Goal: Information Seeking & Learning: Learn about a topic

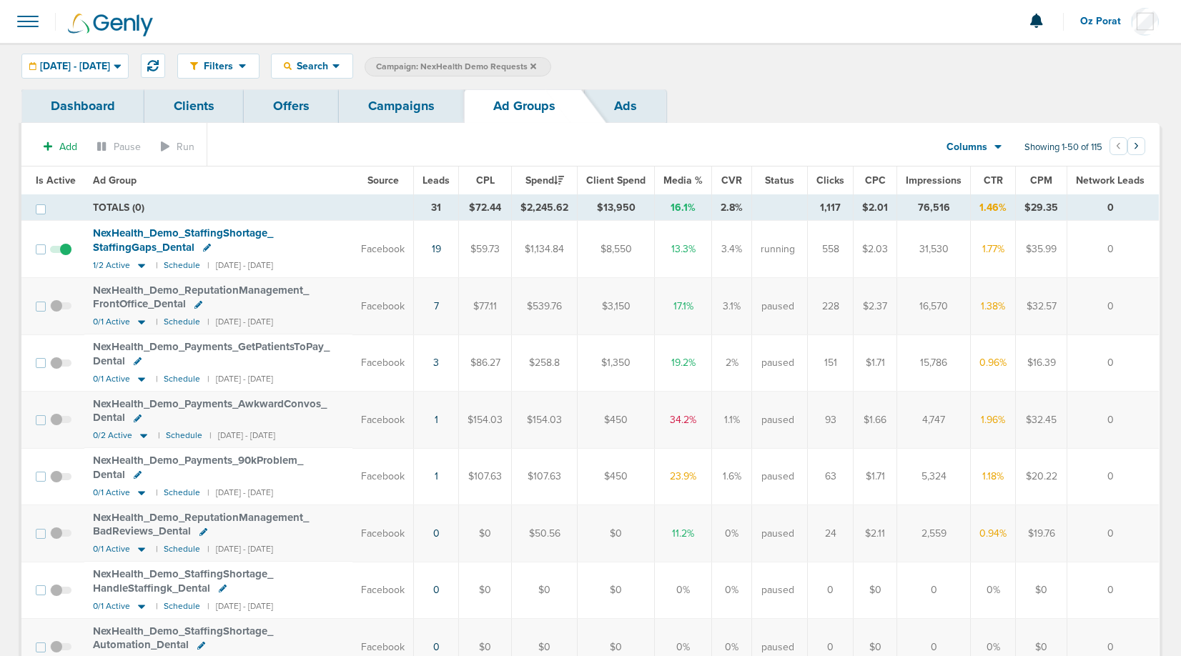
click at [389, 104] on link "Campaigns" at bounding box center [401, 106] width 125 height 34
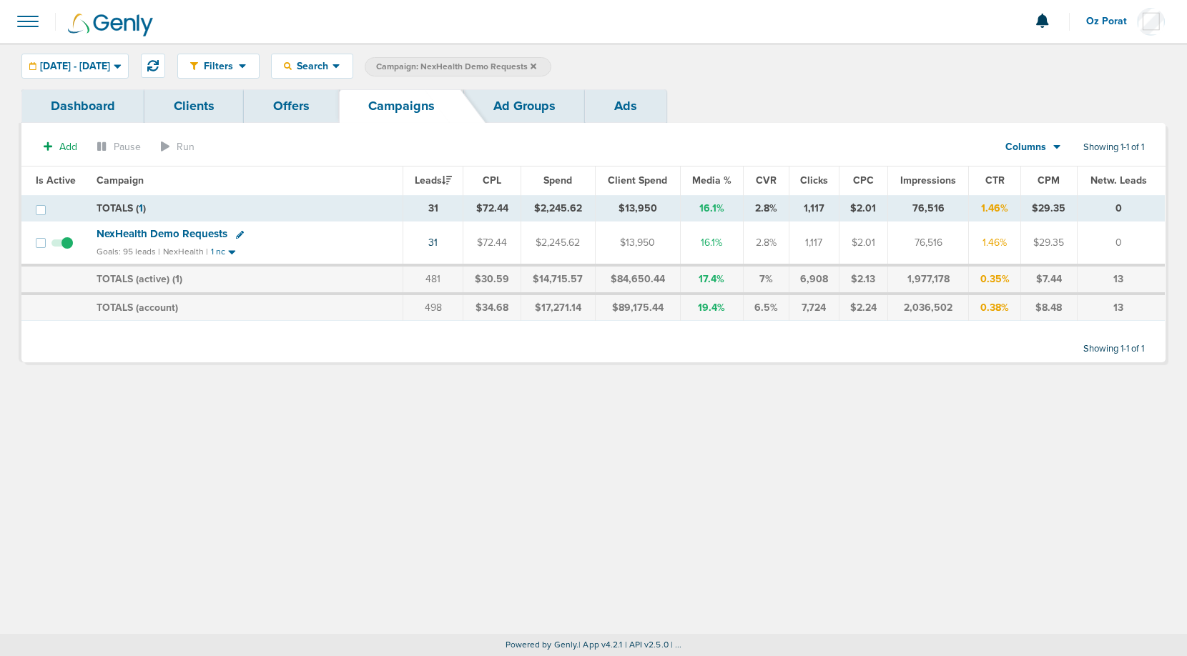
click at [536, 65] on icon at bounding box center [533, 66] width 6 height 6
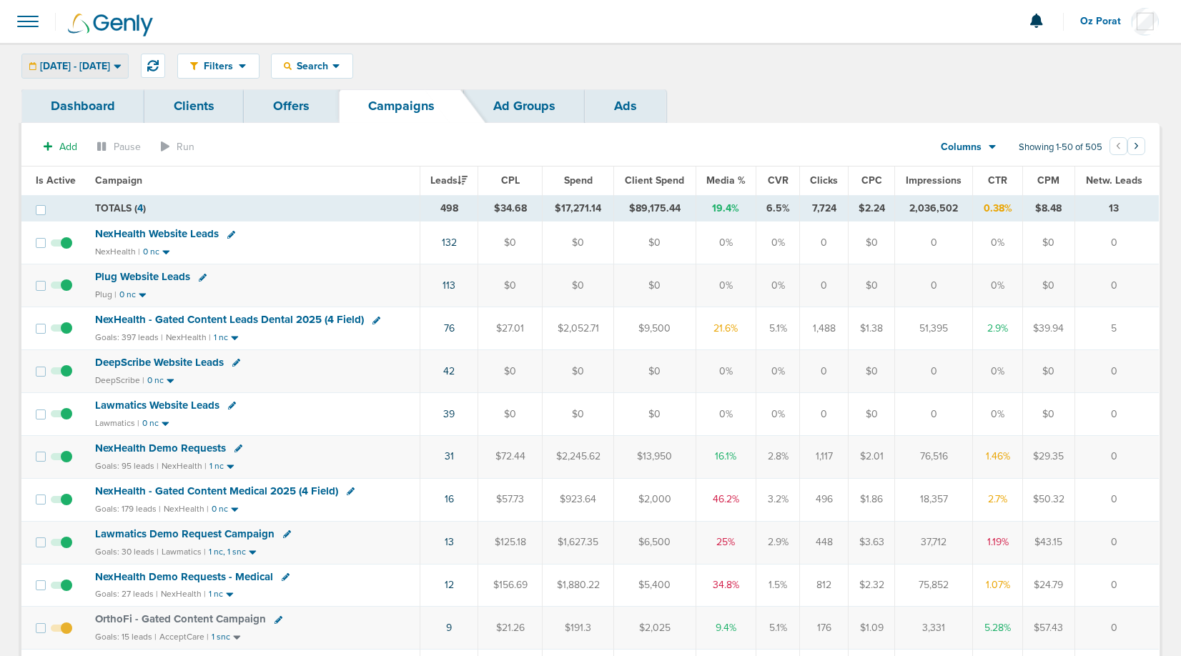
click at [97, 65] on span "09.05.2025 - 09.12.2025" at bounding box center [75, 66] width 70 height 10
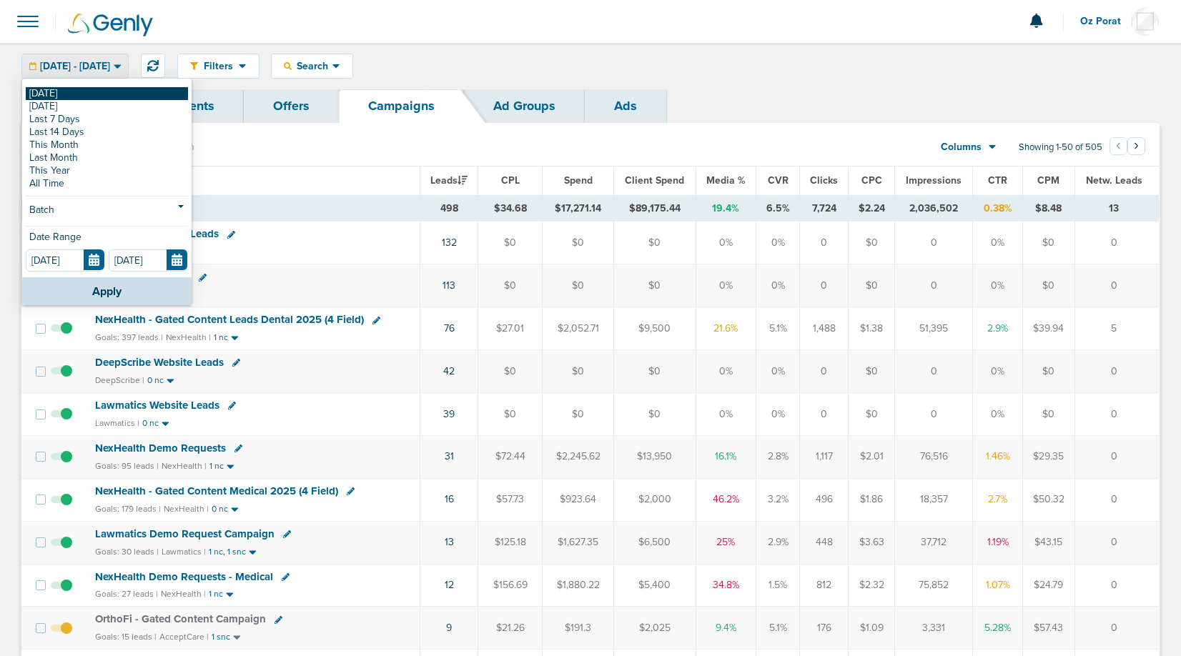
click at [86, 94] on link "[DATE]" at bounding box center [107, 93] width 162 height 13
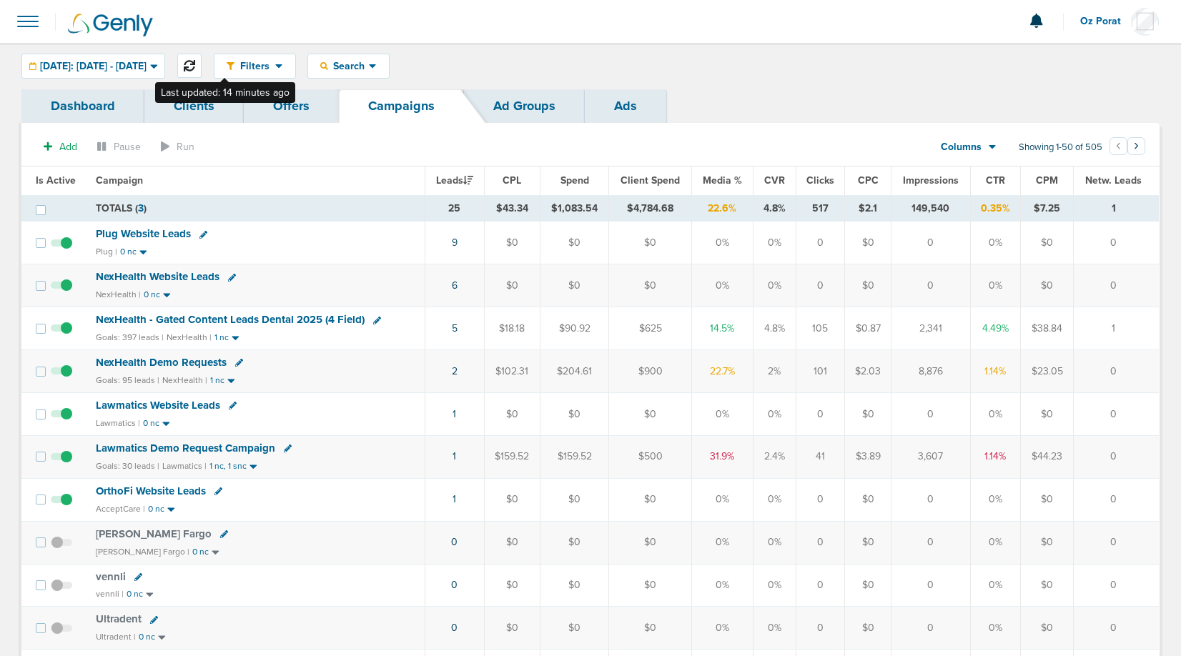
click at [195, 68] on icon at bounding box center [189, 65] width 11 height 11
click at [147, 67] on span "[DATE]: [DATE] - [DATE]" at bounding box center [93, 66] width 107 height 10
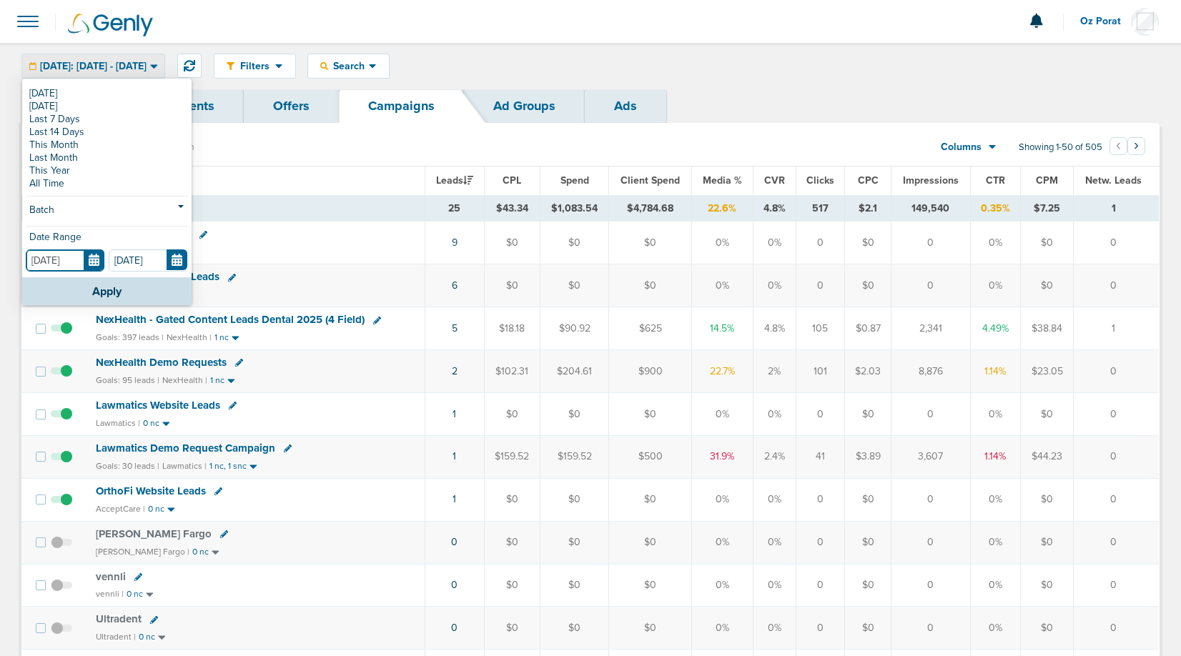
click at [99, 262] on input "[DATE]" at bounding box center [65, 260] width 79 height 22
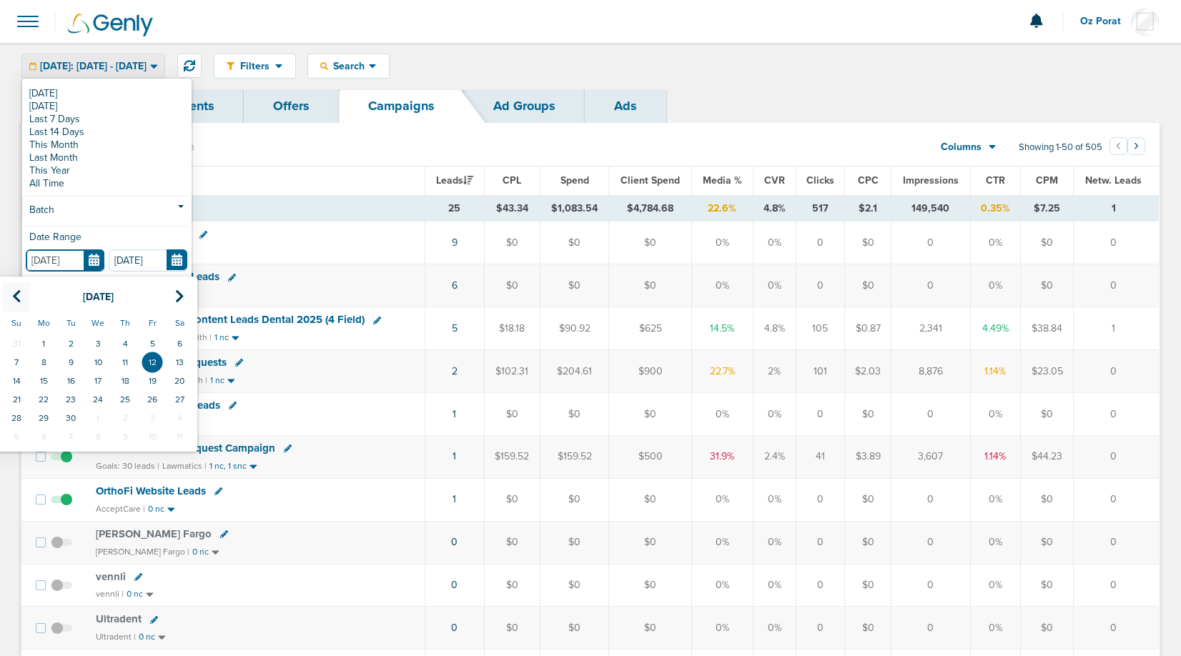
click at [19, 297] on icon at bounding box center [16, 297] width 9 height 14
click at [149, 345] on td "1" at bounding box center [152, 344] width 27 height 19
type input "[DATE]"
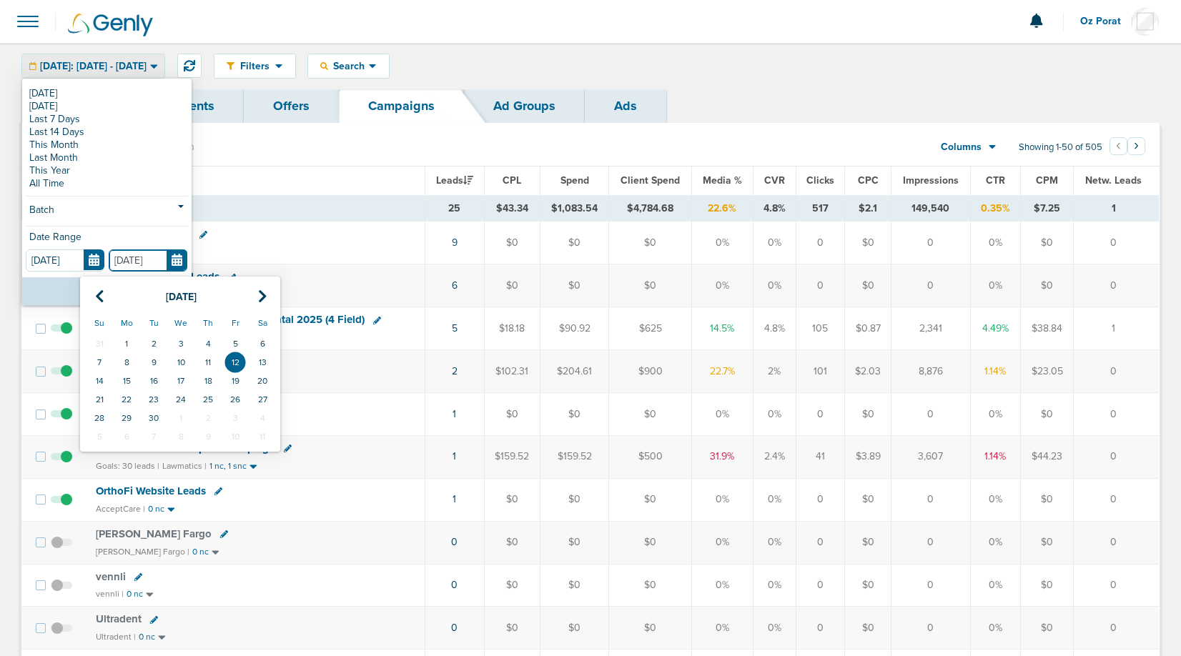
click at [182, 259] on input "[DATE]" at bounding box center [148, 260] width 79 height 22
click at [99, 290] on icon at bounding box center [99, 297] width 9 height 14
click at [88, 432] on td "31" at bounding box center [99, 436] width 27 height 19
type input "[DATE]"
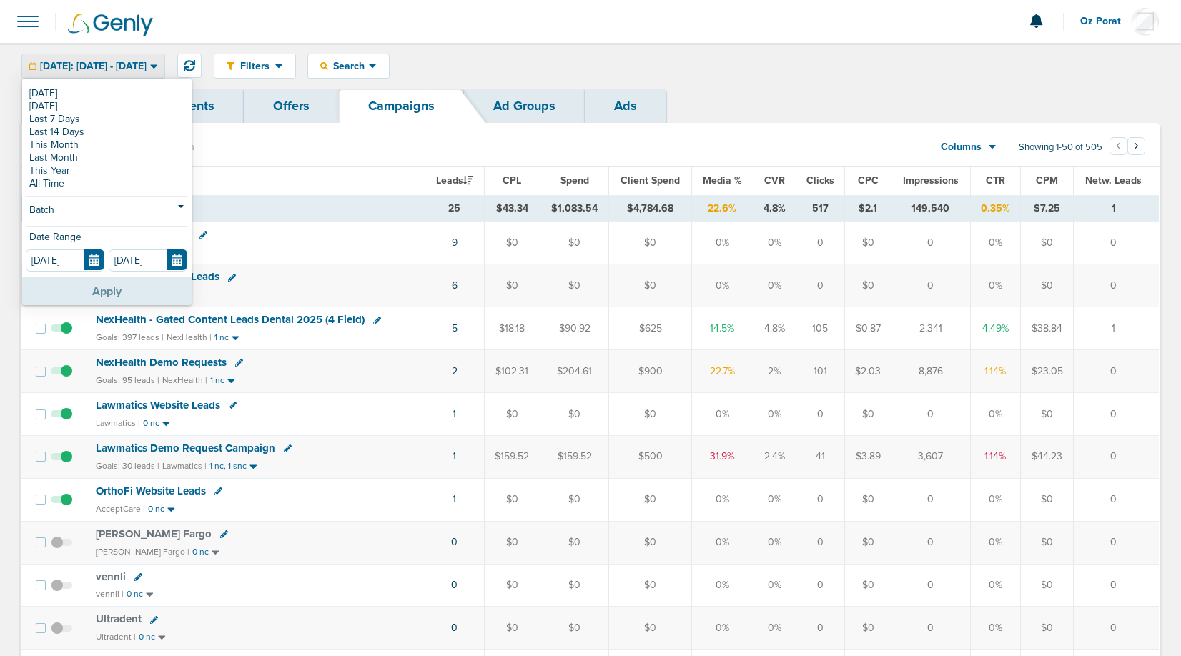
click at [78, 297] on button "Apply" at bounding box center [106, 291] width 169 height 28
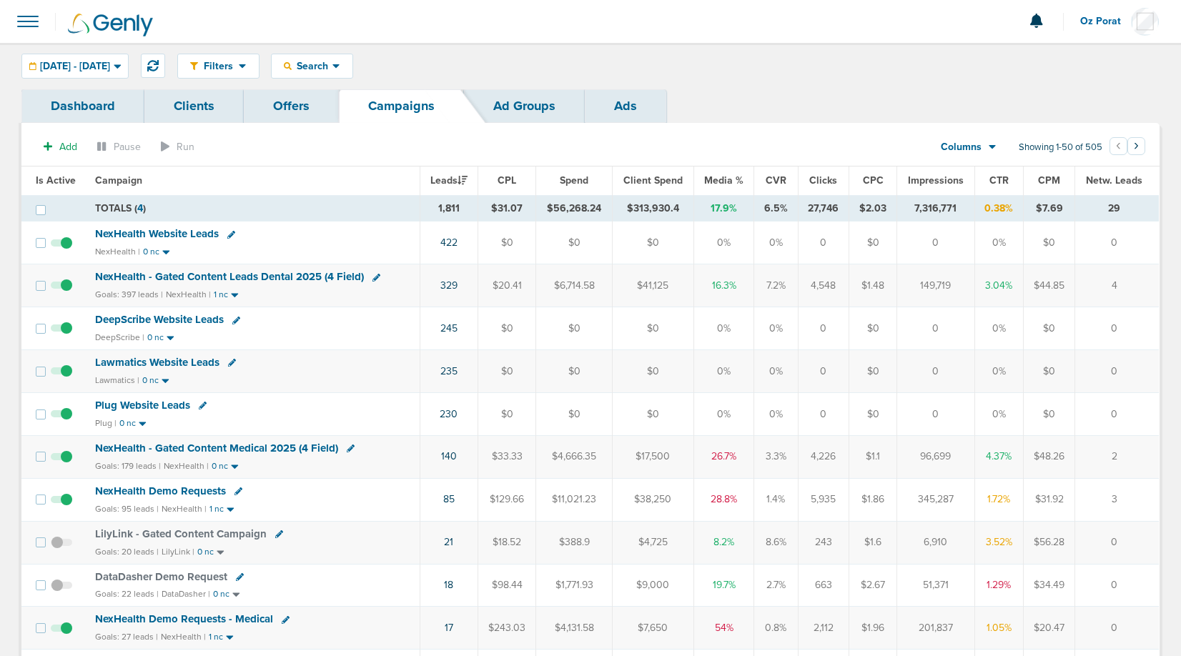
click at [527, 103] on link "Ad Groups" at bounding box center [524, 106] width 121 height 34
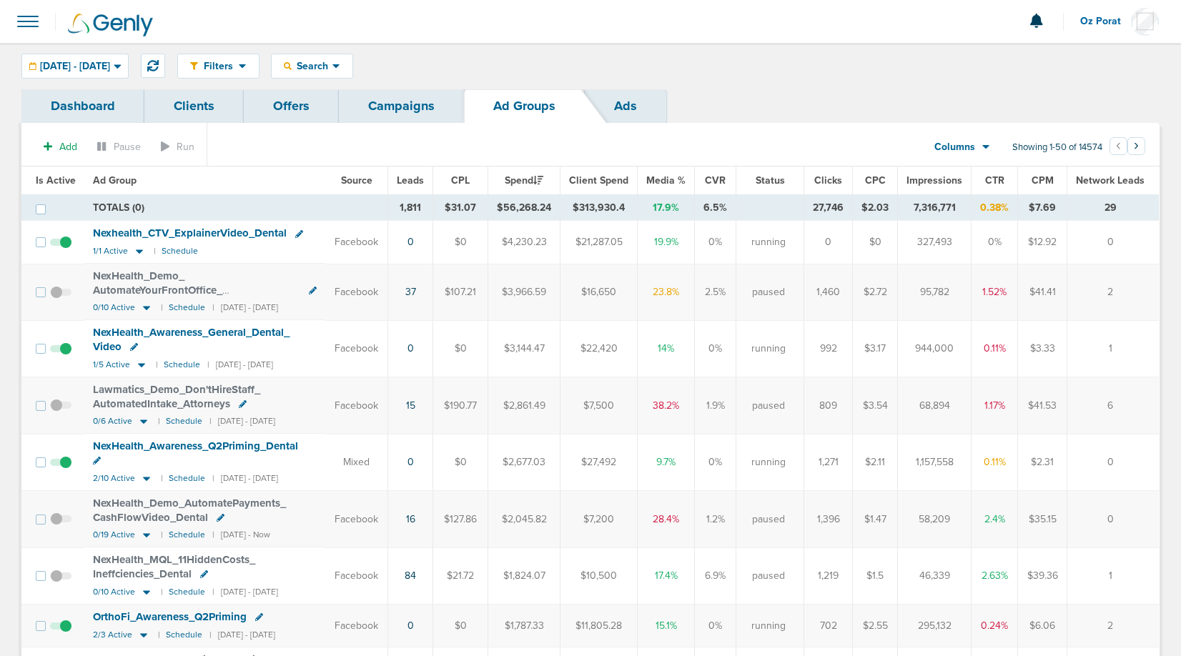
click at [398, 109] on link "Campaigns" at bounding box center [401, 106] width 125 height 34
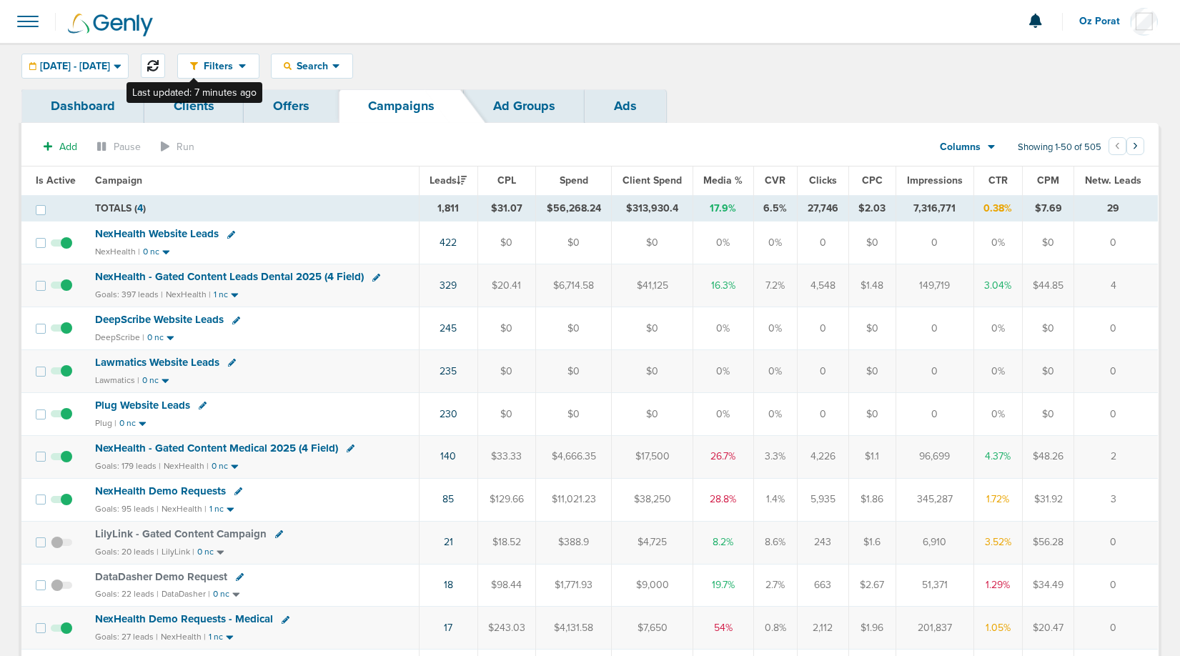
click at [159, 64] on icon at bounding box center [152, 65] width 11 height 11
click at [114, 73] on div "08.01.2025 - 08.31.2025" at bounding box center [75, 66] width 106 height 24
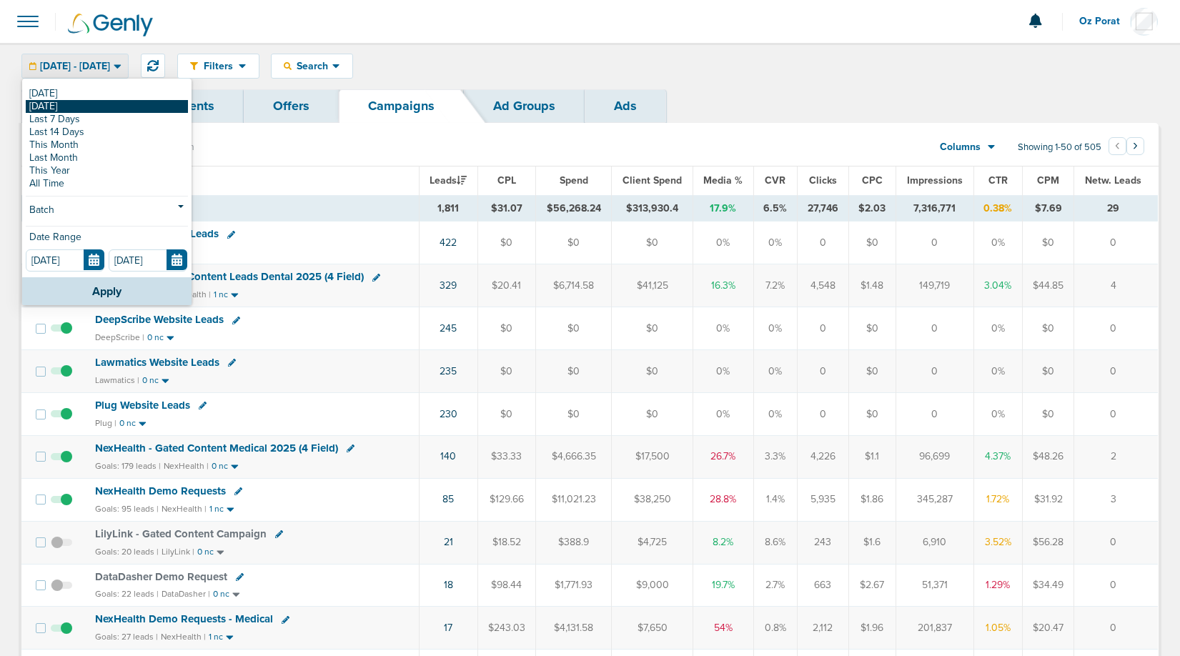
click at [89, 101] on link "[DATE]" at bounding box center [107, 106] width 162 height 13
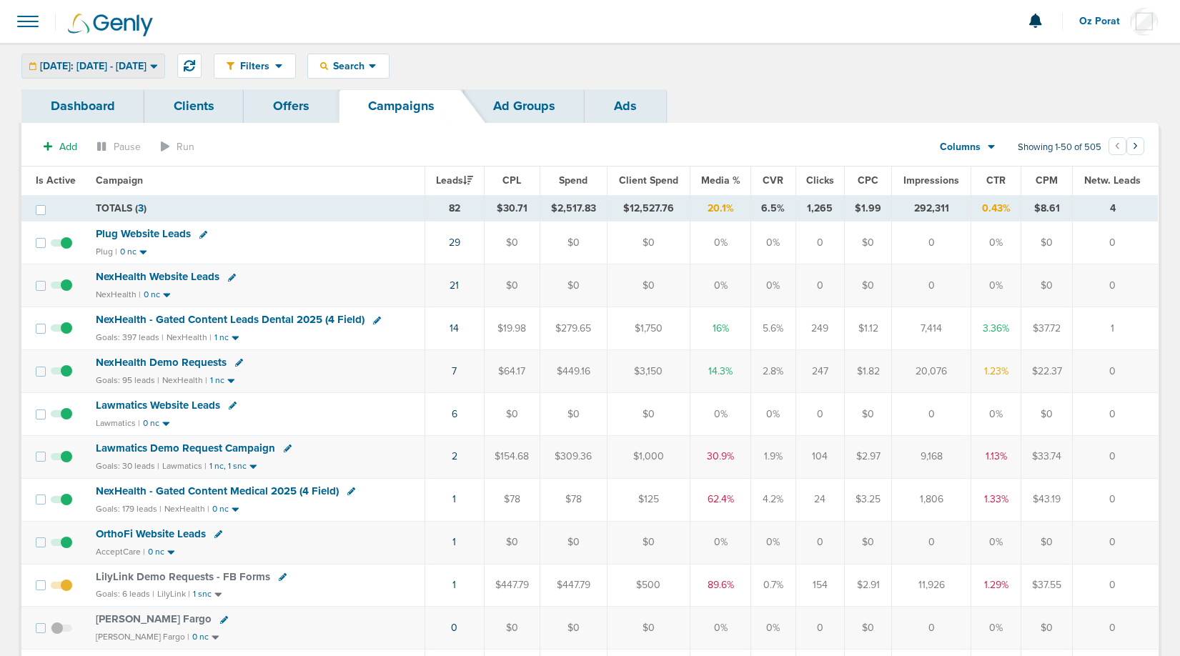
click at [109, 64] on span "Yesterday: 09.11.2025 - 09.11.2025" at bounding box center [93, 66] width 107 height 10
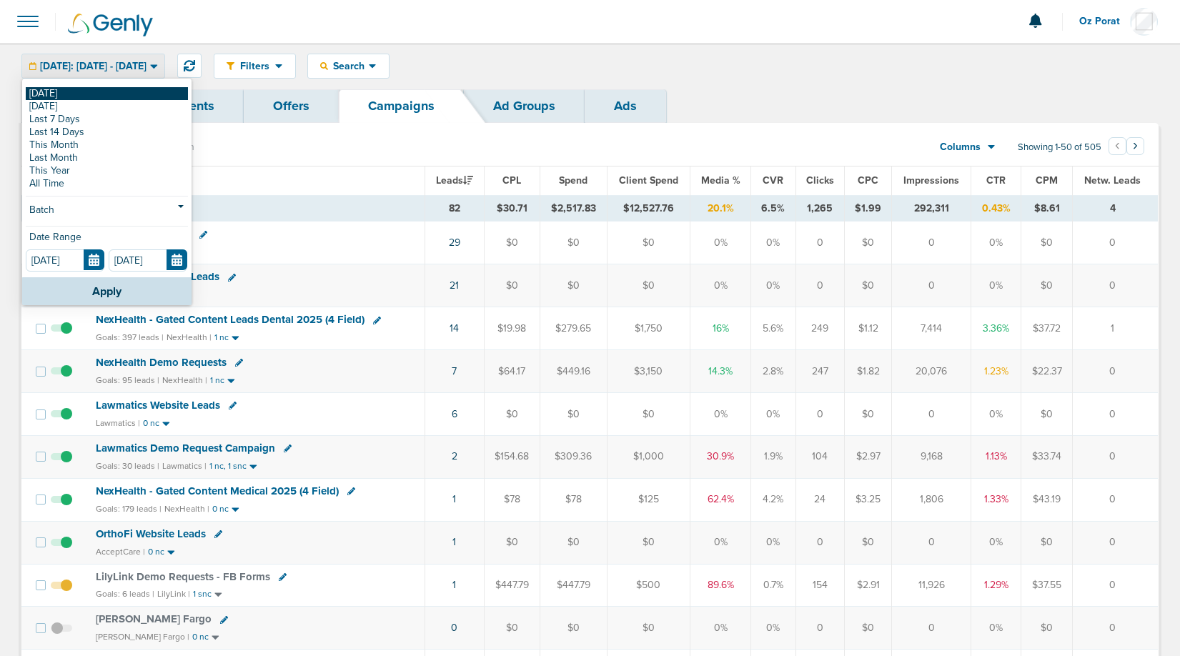
click at [71, 98] on link "[DATE]" at bounding box center [107, 93] width 162 height 13
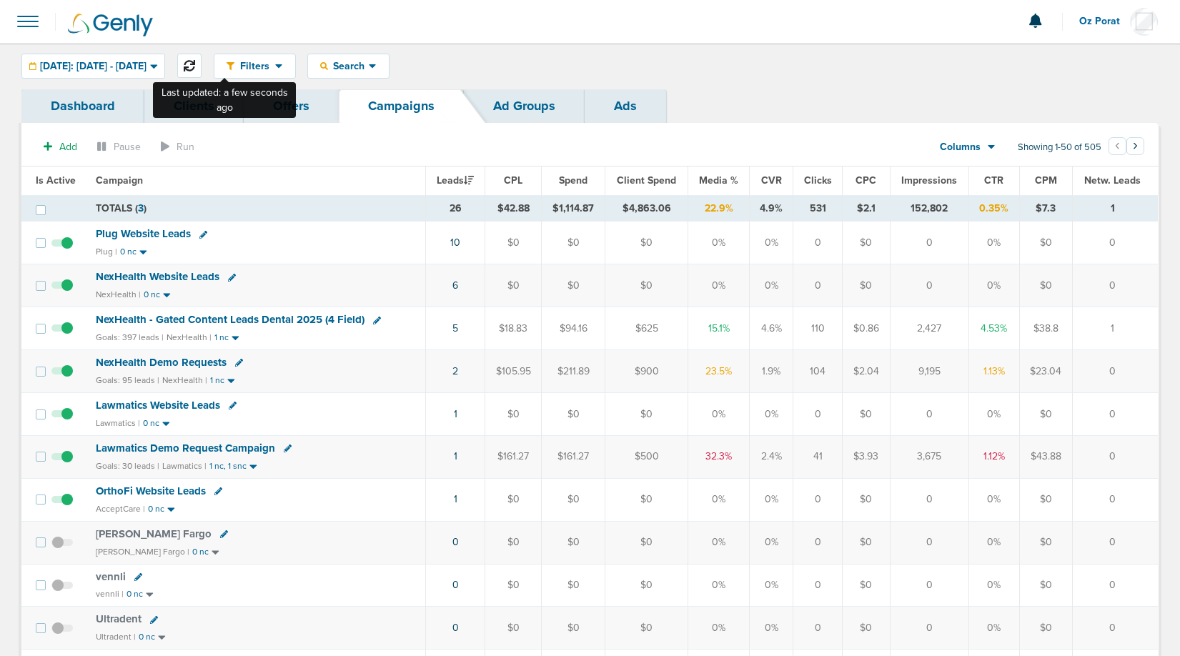
click at [195, 68] on icon at bounding box center [189, 65] width 11 height 11
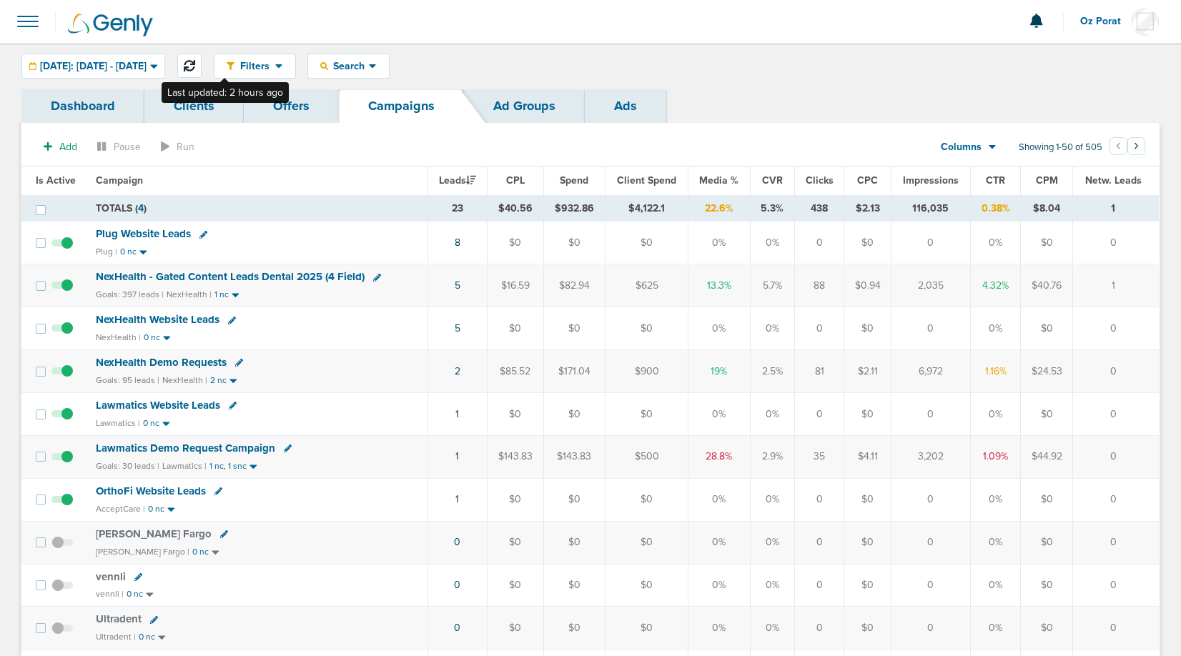
click at [195, 63] on icon at bounding box center [189, 65] width 11 height 11
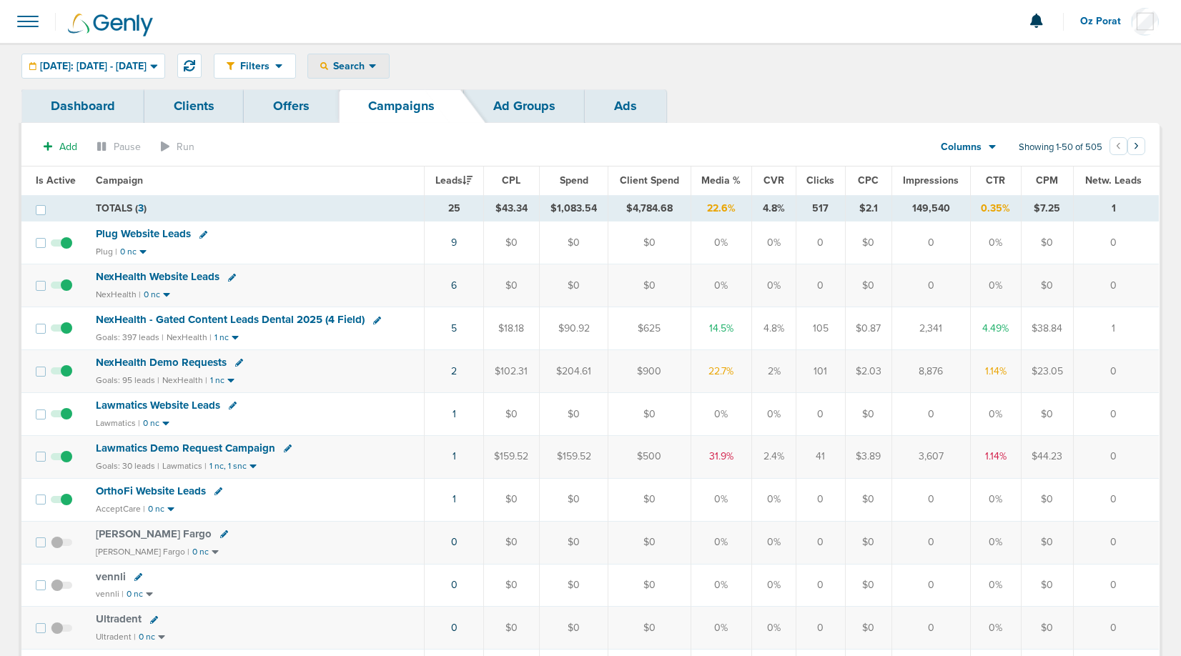
click at [389, 74] on div "Search" at bounding box center [348, 66] width 81 height 24
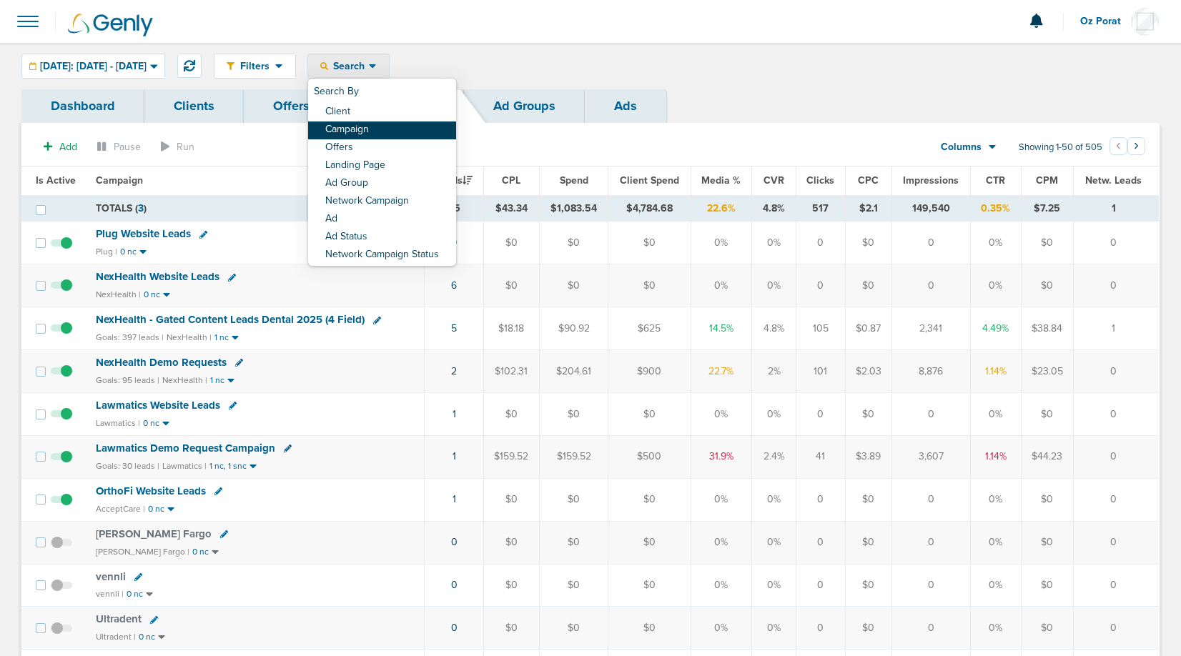
click at [411, 132] on link "Campaign" at bounding box center [382, 131] width 148 height 18
select select "cmpName"
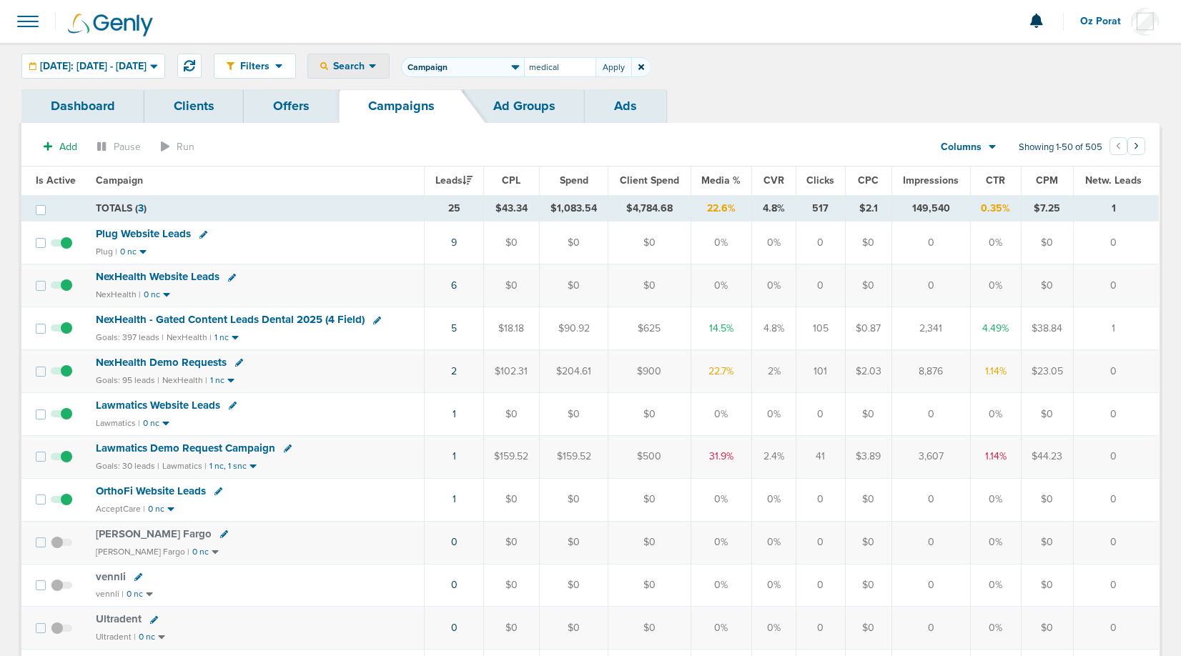
type input "medical"
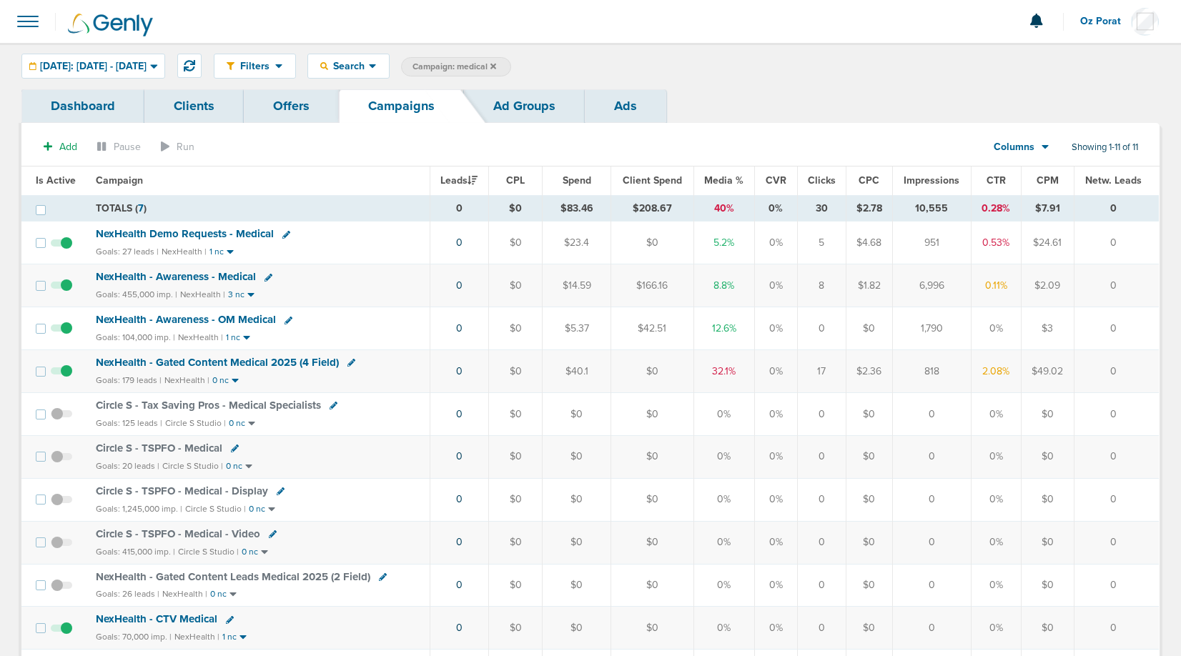
click at [184, 360] on span "NexHealth - Gated Content Medical 2025 (4 Field)" at bounding box center [217, 362] width 243 height 13
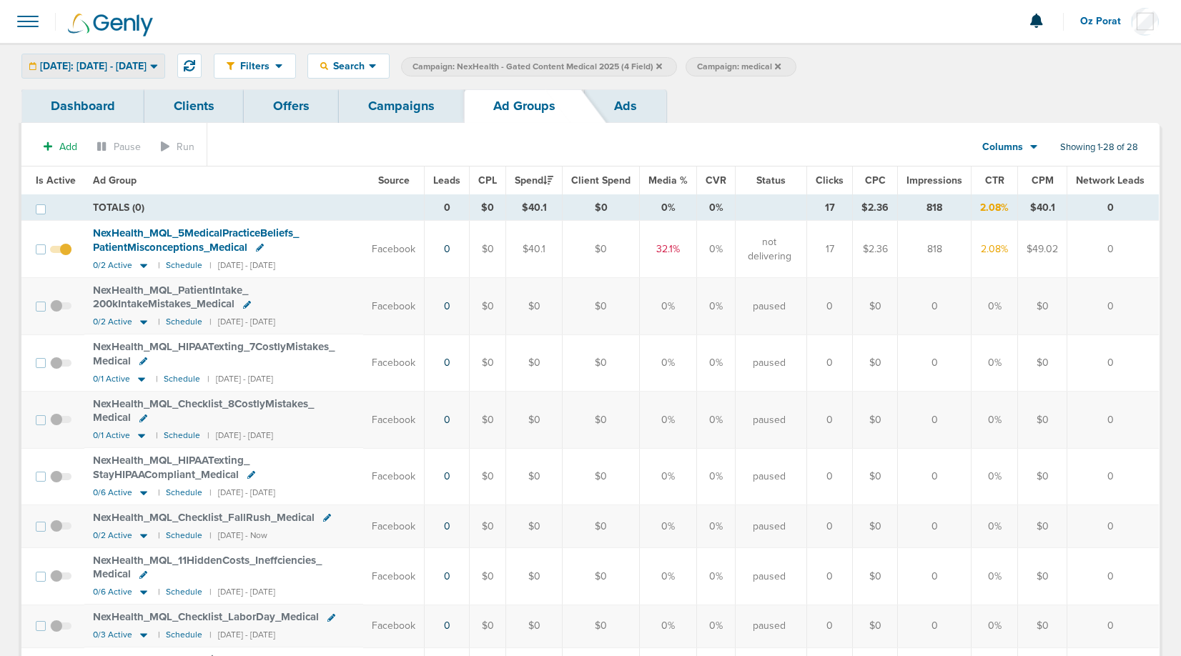
click at [147, 68] on span "[DATE]: [DATE] - [DATE]" at bounding box center [93, 66] width 107 height 10
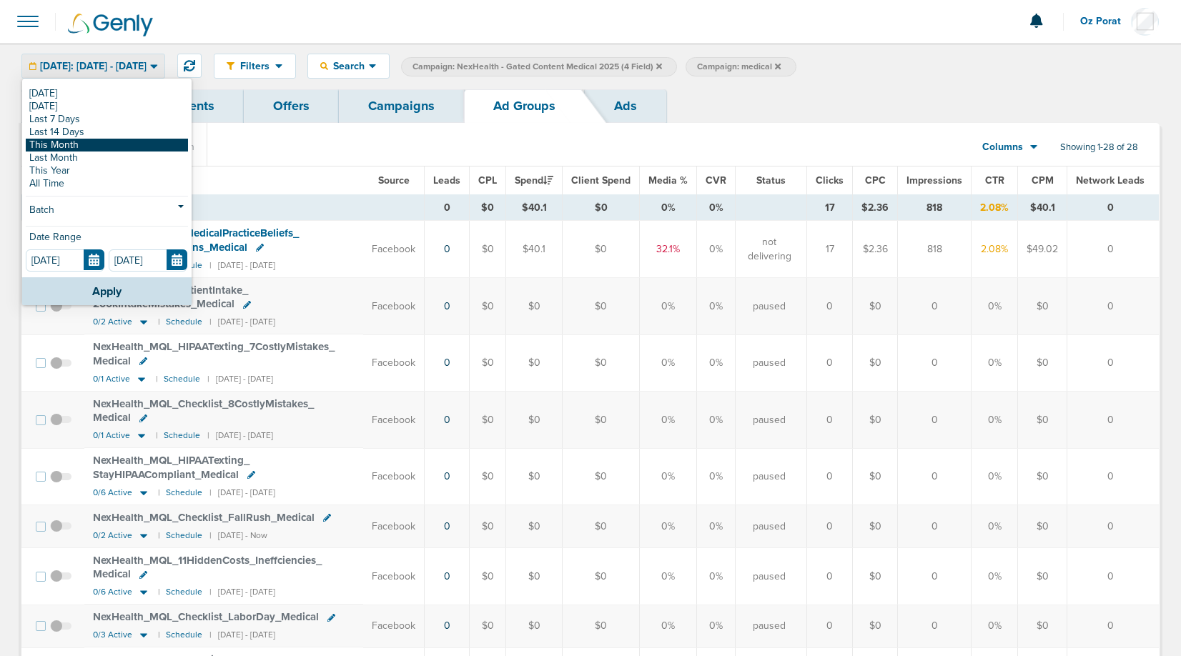
click at [133, 147] on link "This Month" at bounding box center [107, 145] width 162 height 13
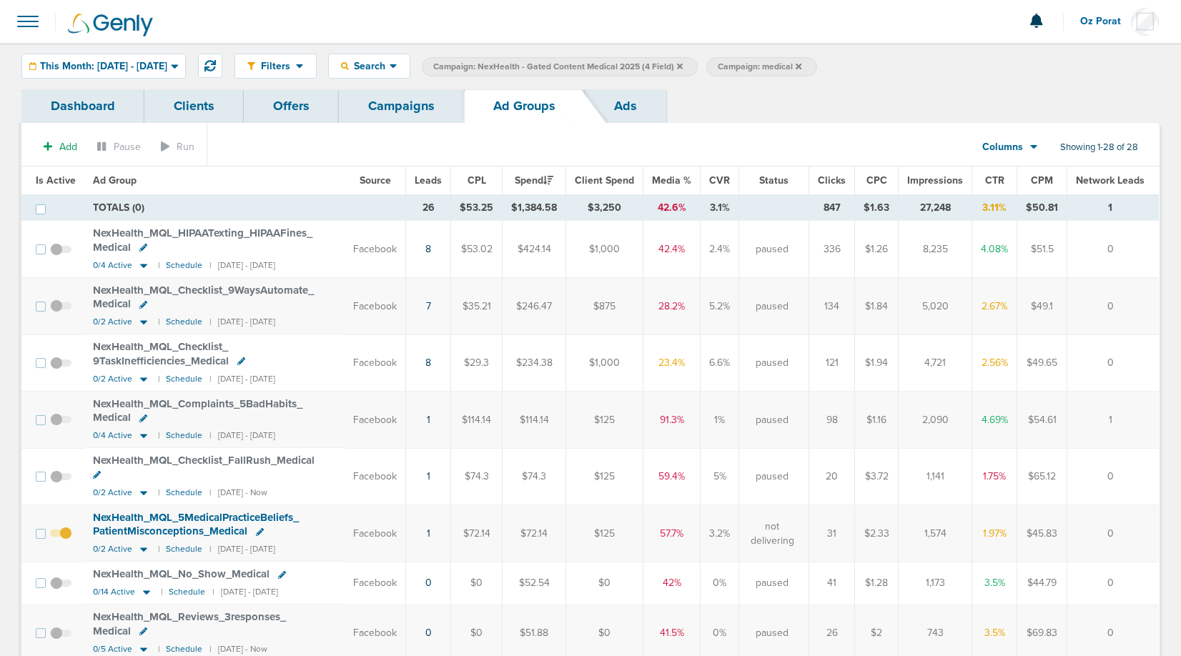
click at [406, 87] on div "Filters Active Only Settings Status Active Inactive Objectives MQL SQL Traffic …" at bounding box center [590, 66] width 1181 height 46
click at [406, 99] on link "Campaigns" at bounding box center [401, 106] width 125 height 34
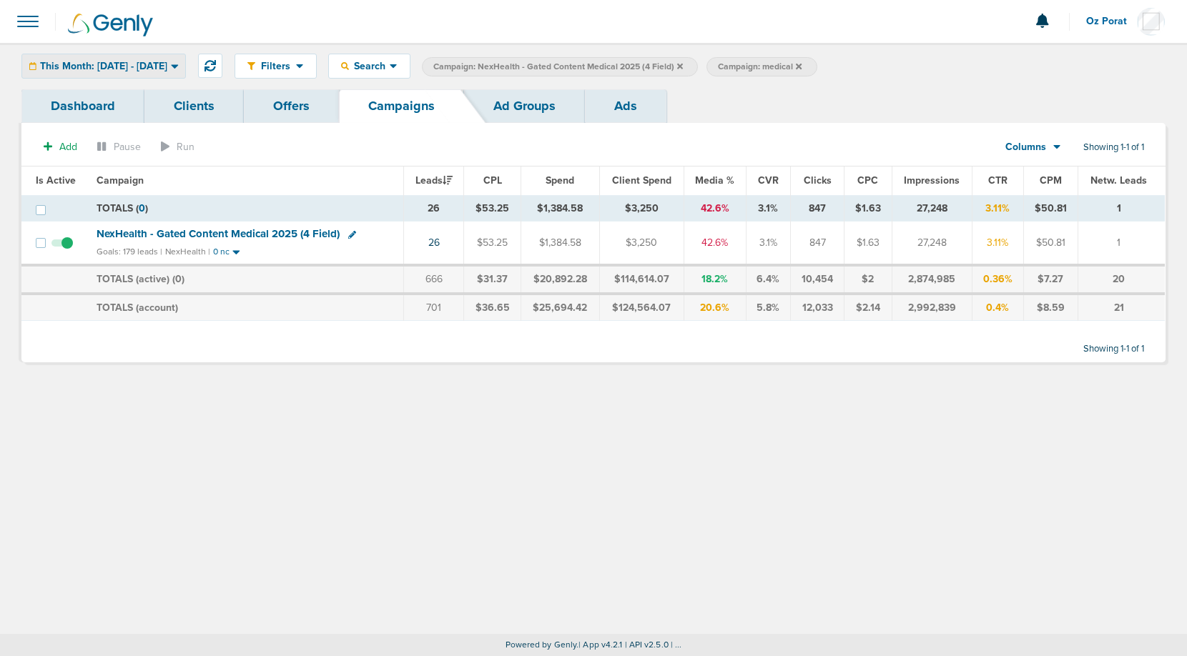
click at [107, 71] on span "This Month: [DATE] - [DATE]" at bounding box center [103, 66] width 127 height 10
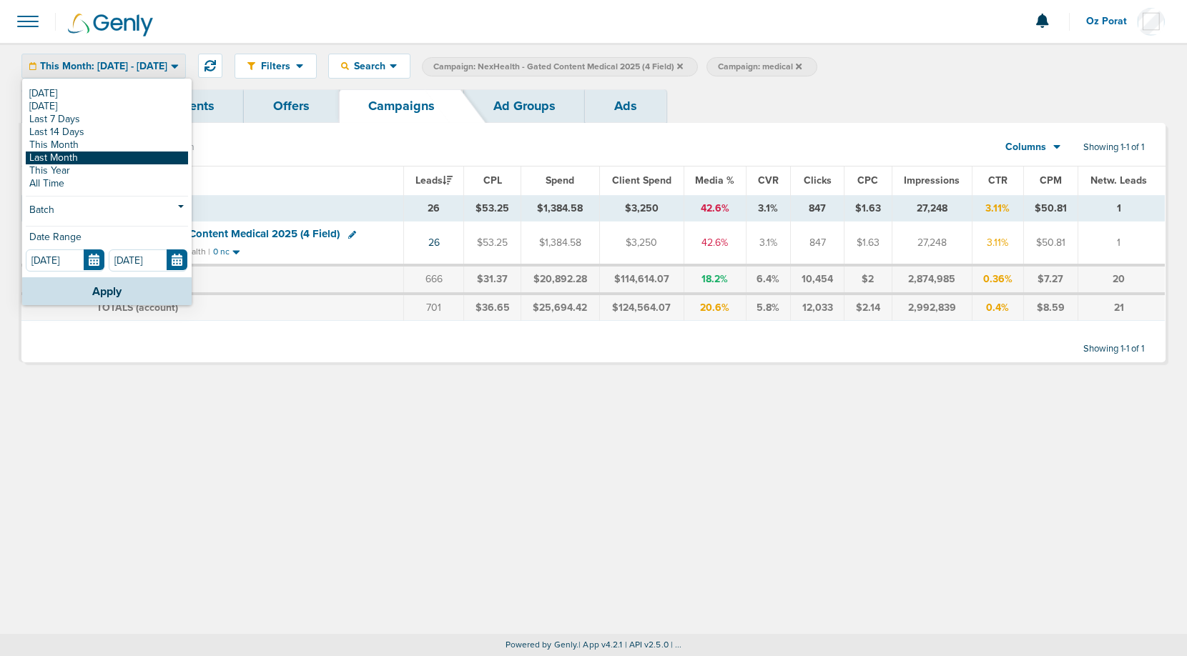
click at [87, 157] on link "Last Month" at bounding box center [107, 158] width 162 height 13
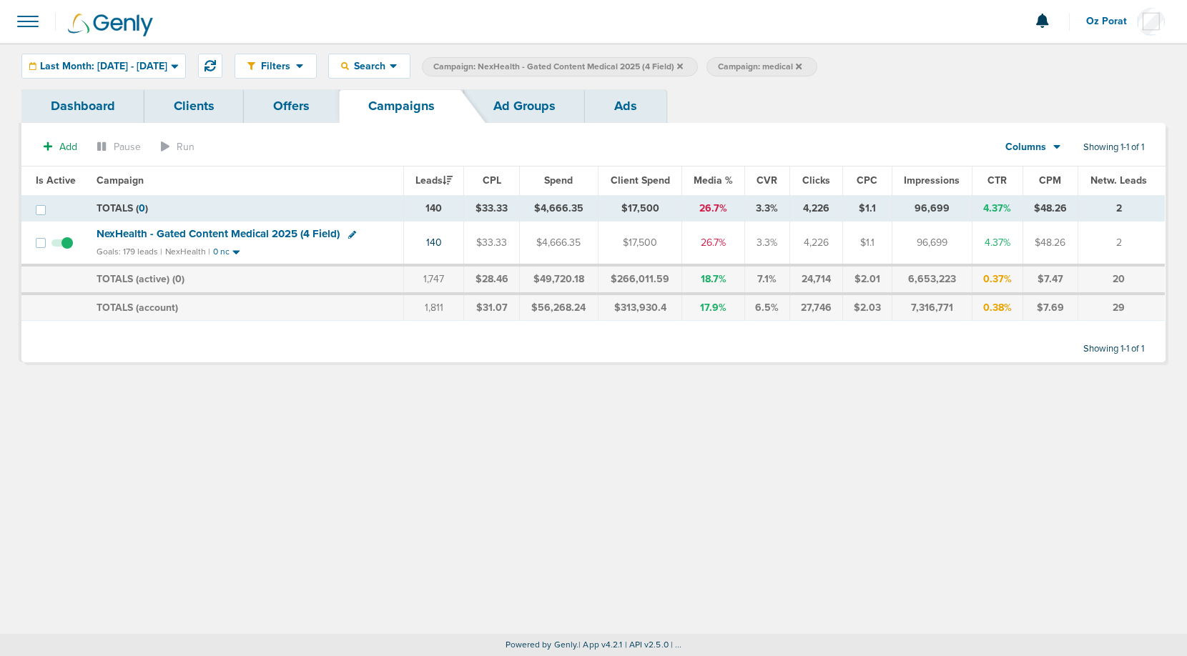
click at [273, 232] on span "NexHealth - Gated Content Medical 2025 (4 Field)" at bounding box center [218, 233] width 243 height 13
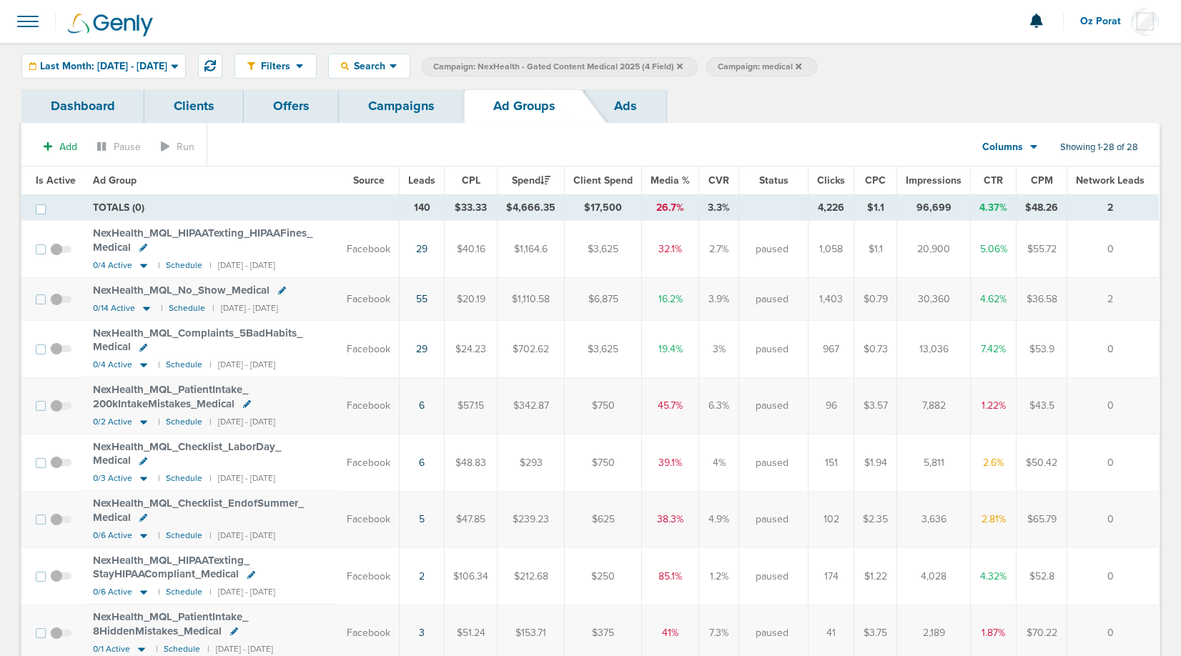
click at [275, 107] on link "Offers" at bounding box center [291, 106] width 95 height 34
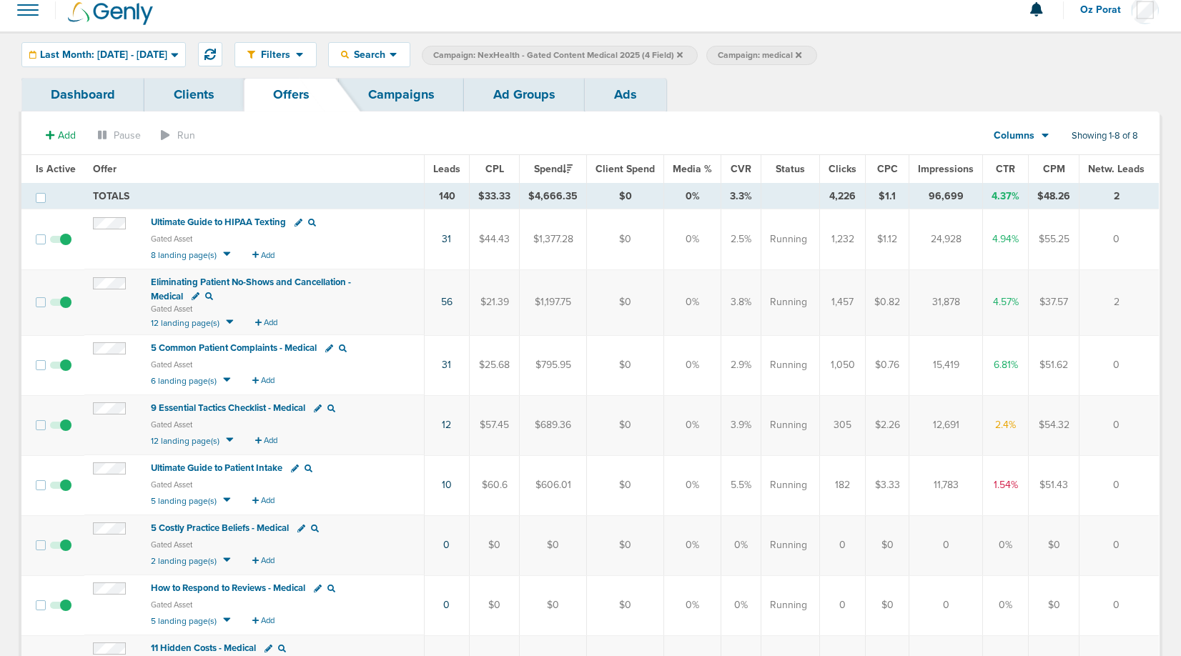
scroll to position [11, 0]
click at [167, 60] on span "Last Month: [DATE] - [DATE]" at bounding box center [103, 56] width 127 height 10
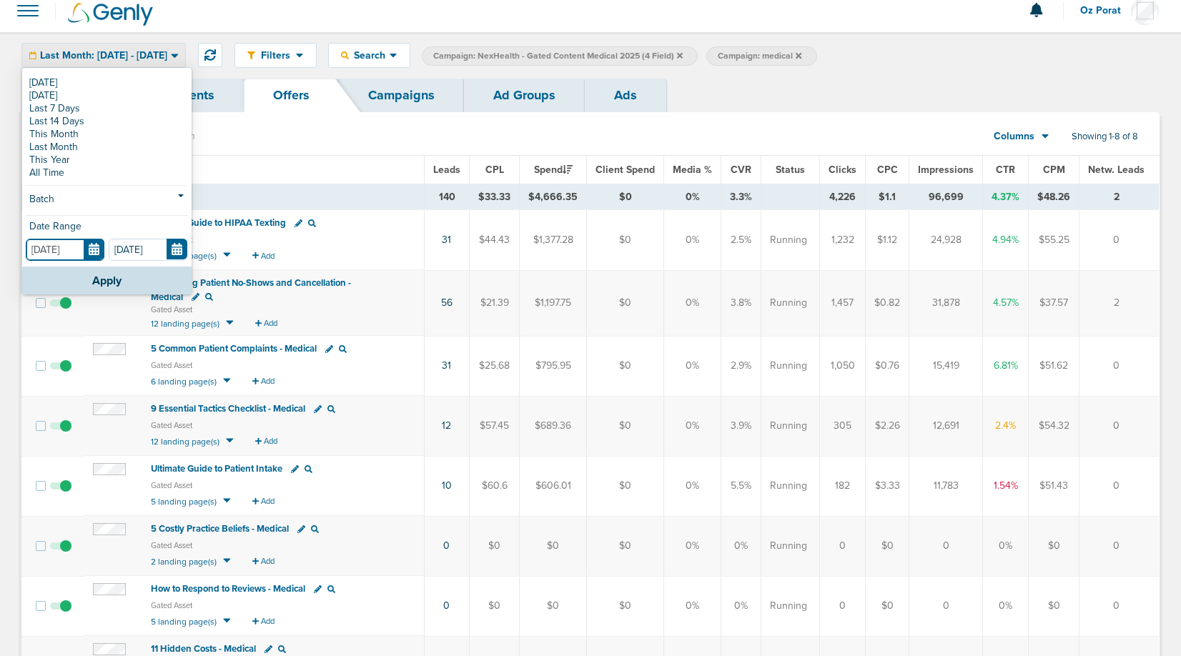
click at [89, 249] on input "[DATE]" at bounding box center [65, 250] width 79 height 22
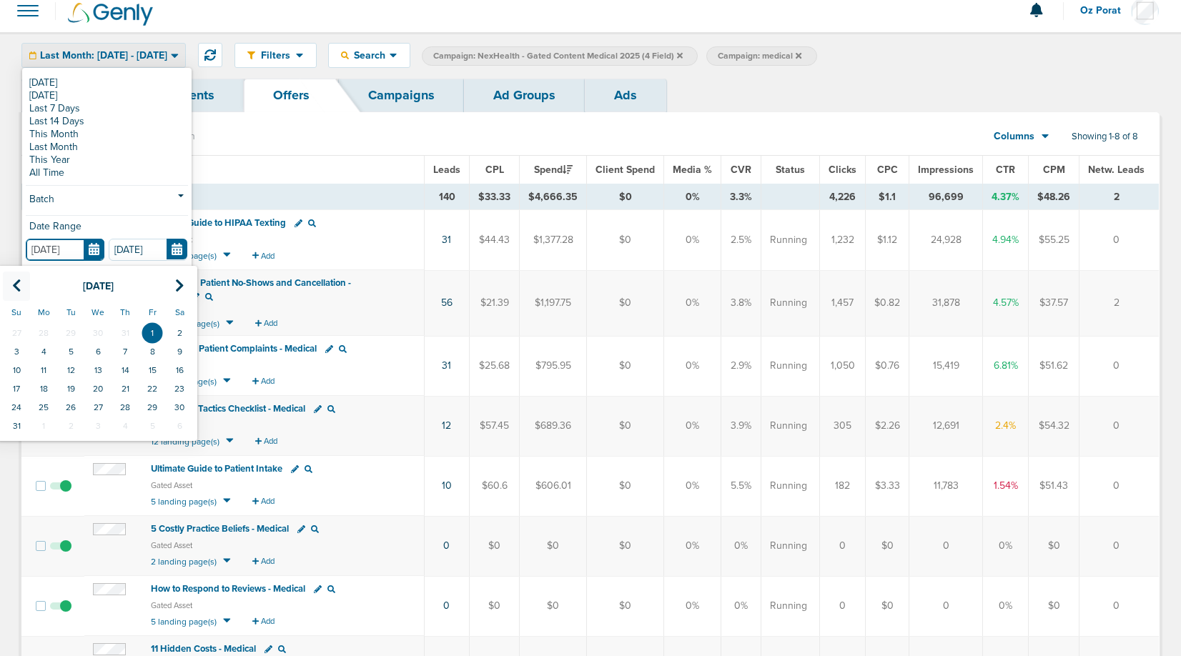
click at [13, 284] on icon at bounding box center [16, 286] width 9 height 14
click at [71, 325] on td "1" at bounding box center [70, 333] width 27 height 19
type input "[DATE]"
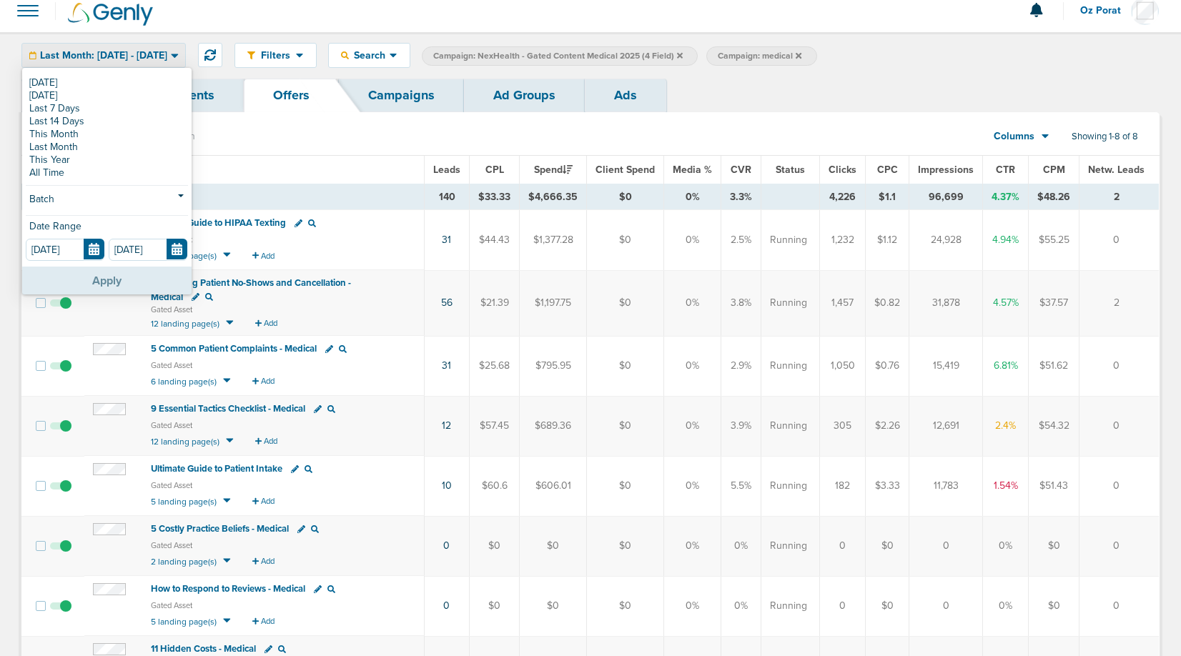
click at [92, 279] on button "Apply" at bounding box center [106, 281] width 169 height 28
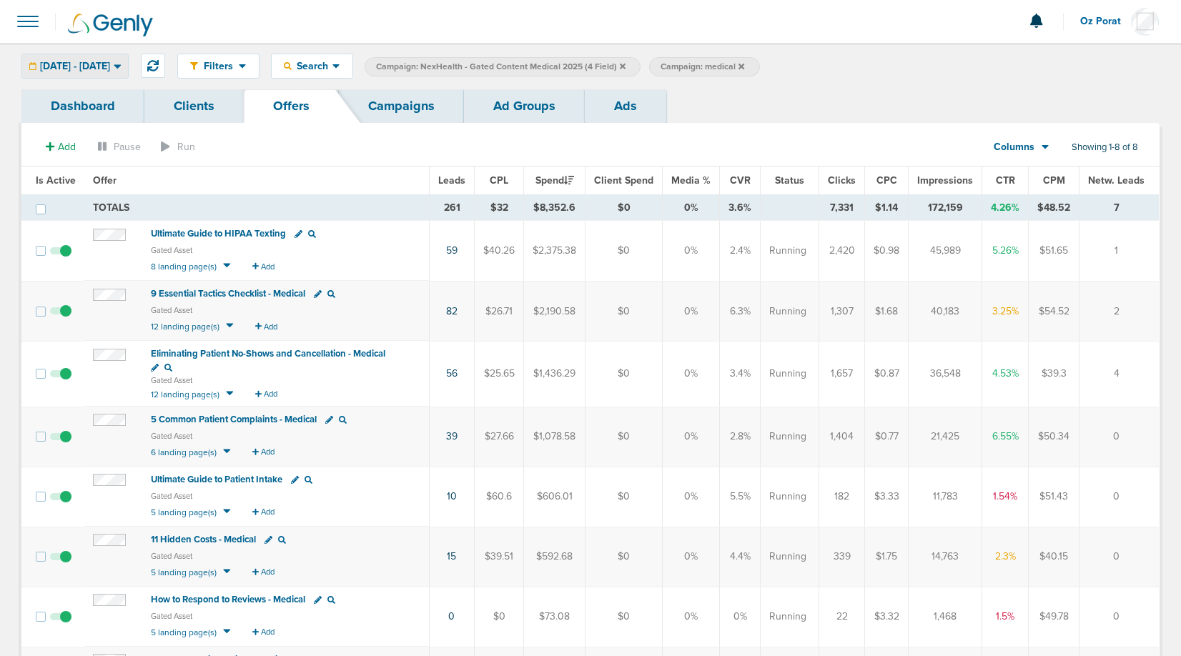
click at [110, 63] on span "[DATE] - [DATE]" at bounding box center [75, 66] width 70 height 10
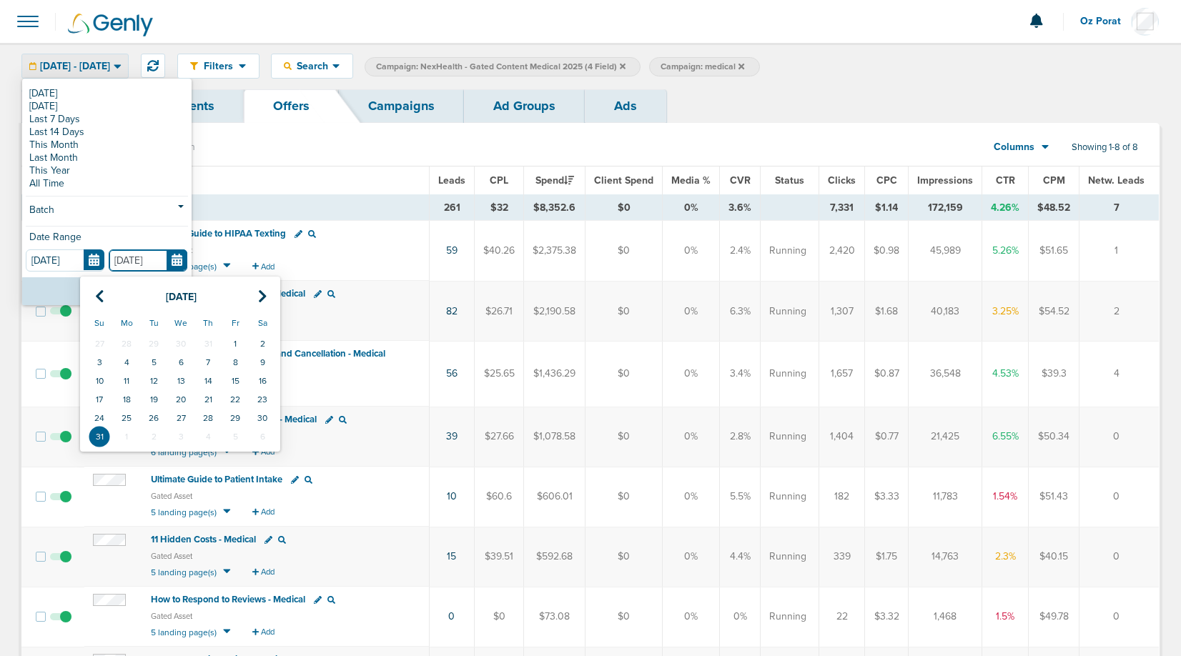
click at [171, 256] on input "[DATE]" at bounding box center [148, 260] width 79 height 22
click at [262, 292] on icon at bounding box center [262, 297] width 9 height 14
click at [237, 358] on td "12" at bounding box center [235, 362] width 27 height 19
type input "[DATE]"
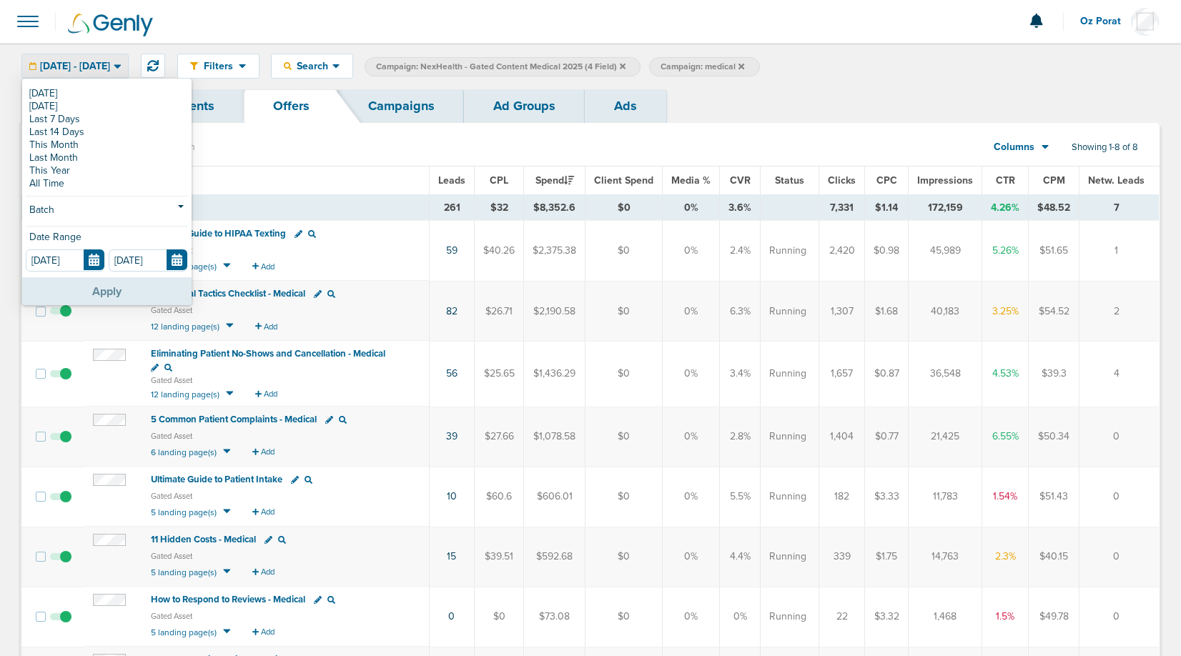
click at [117, 289] on button "Apply" at bounding box center [106, 291] width 169 height 28
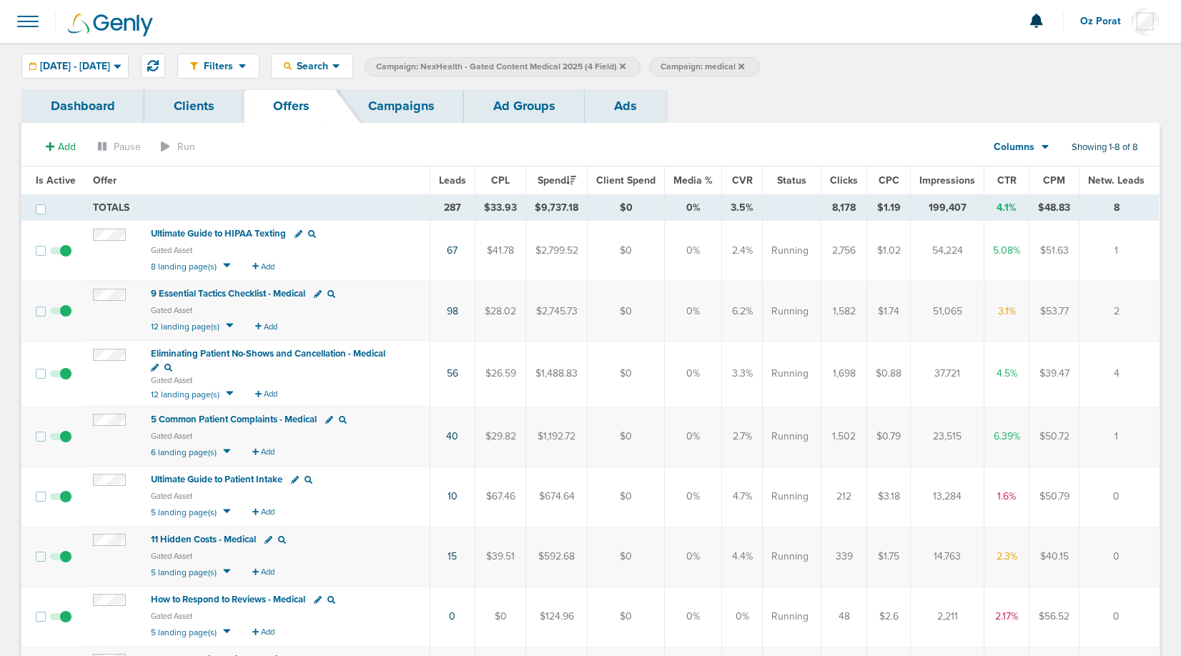
click at [401, 96] on link "Campaigns" at bounding box center [401, 106] width 125 height 34
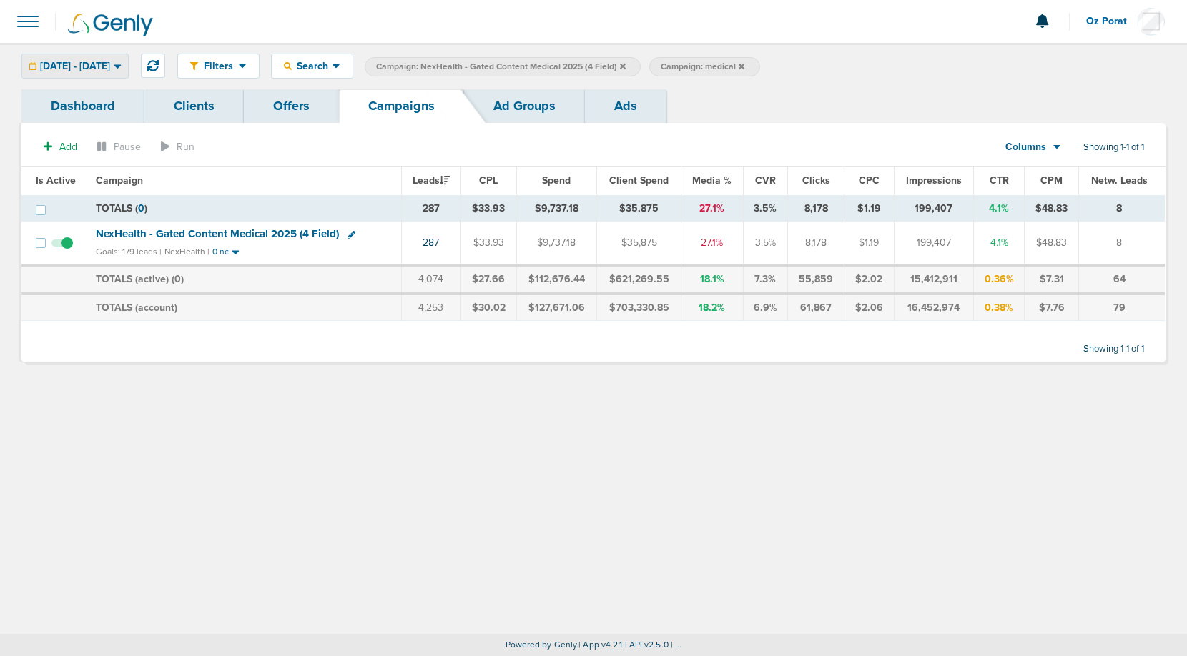
click at [102, 69] on span "[DATE] - [DATE]" at bounding box center [75, 66] width 70 height 10
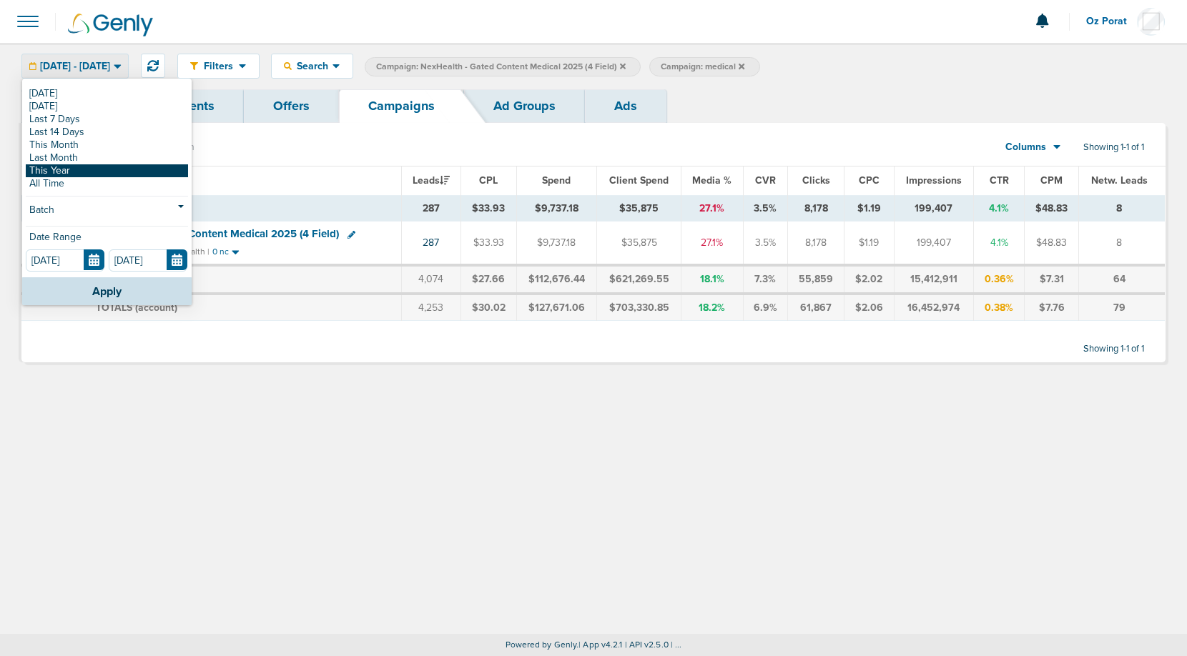
click at [74, 171] on link "This Year" at bounding box center [107, 170] width 162 height 13
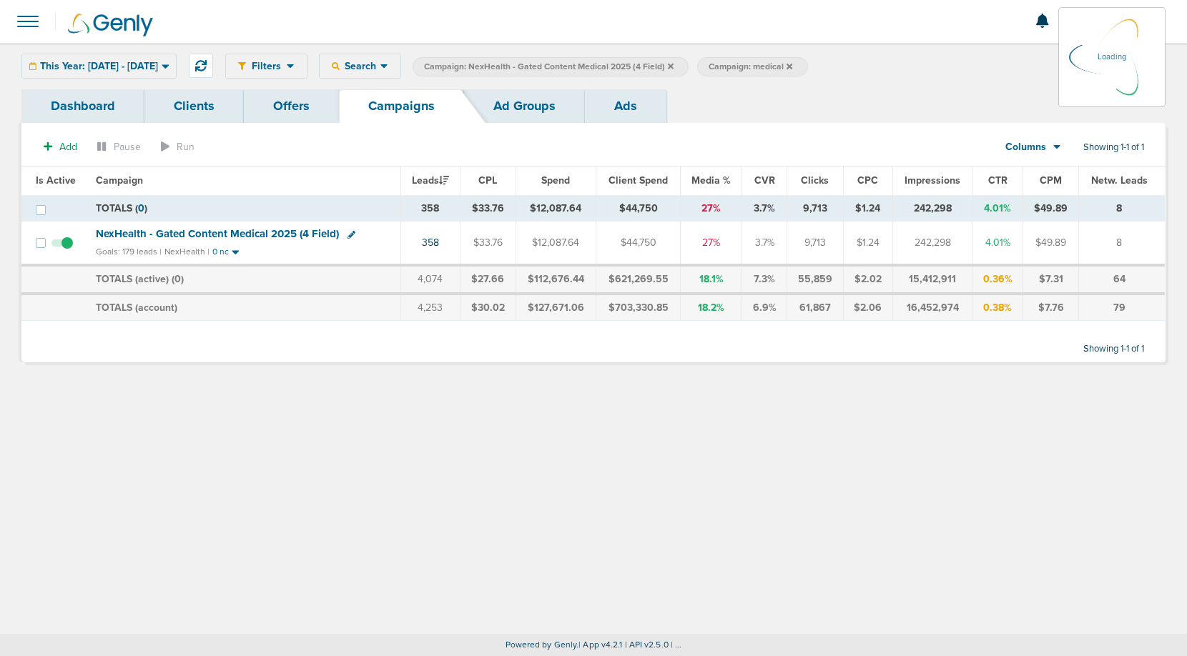
click at [289, 101] on link "Offers" at bounding box center [291, 106] width 95 height 34
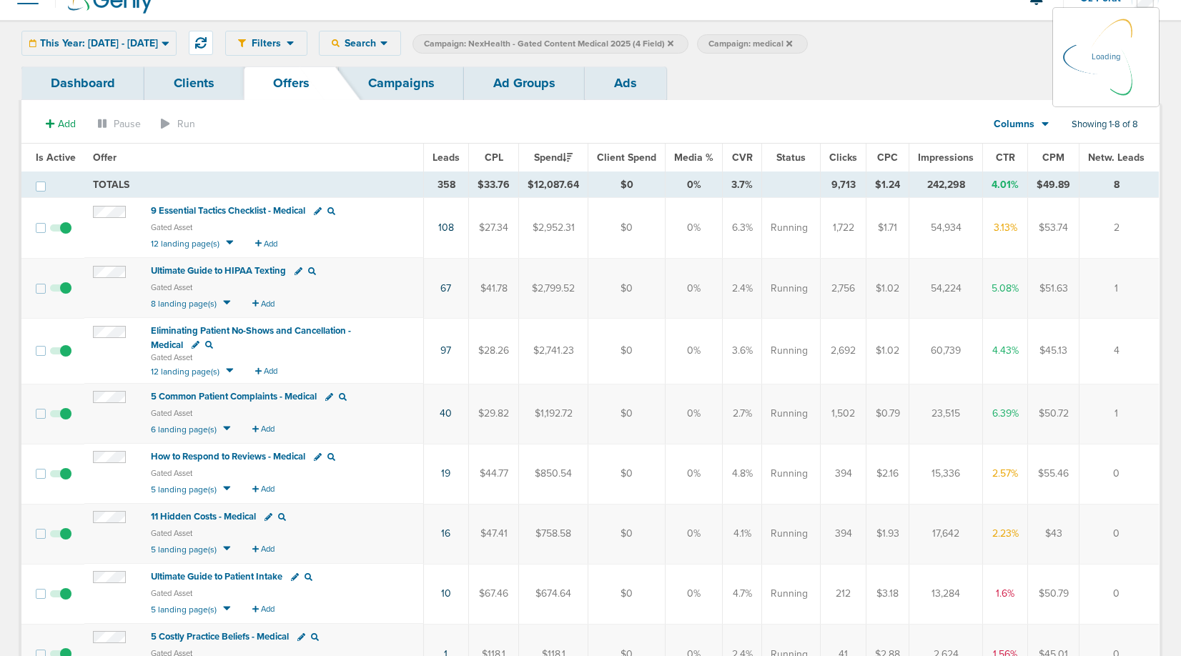
scroll to position [24, 0]
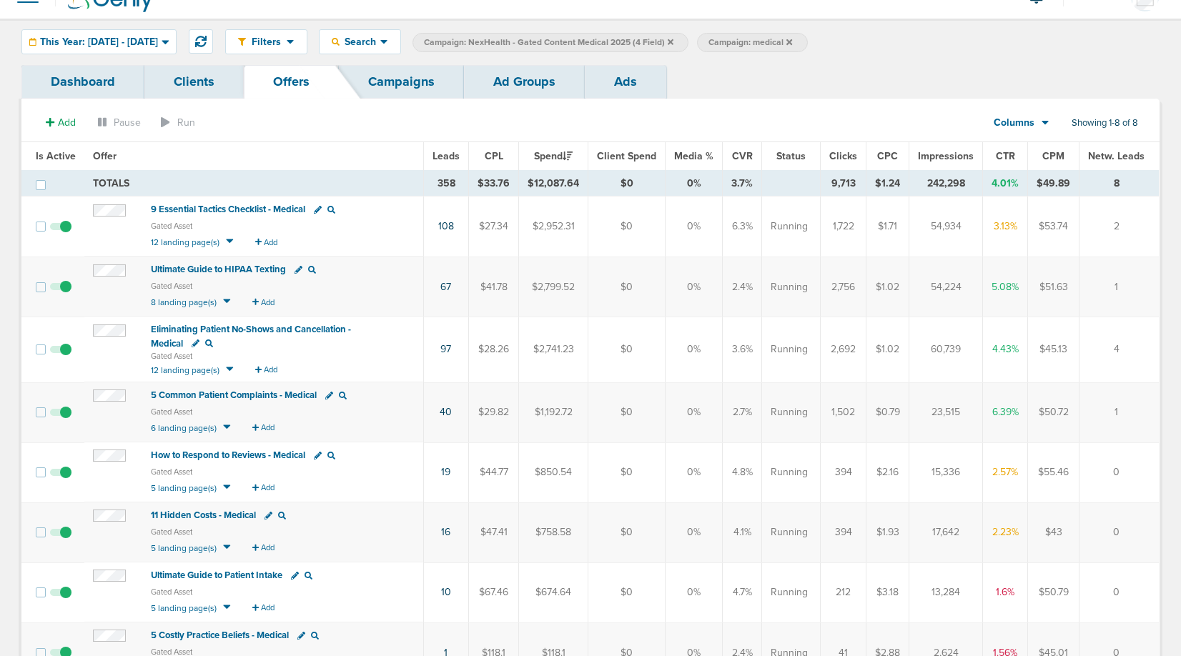
click at [418, 79] on link "Campaigns" at bounding box center [401, 82] width 125 height 34
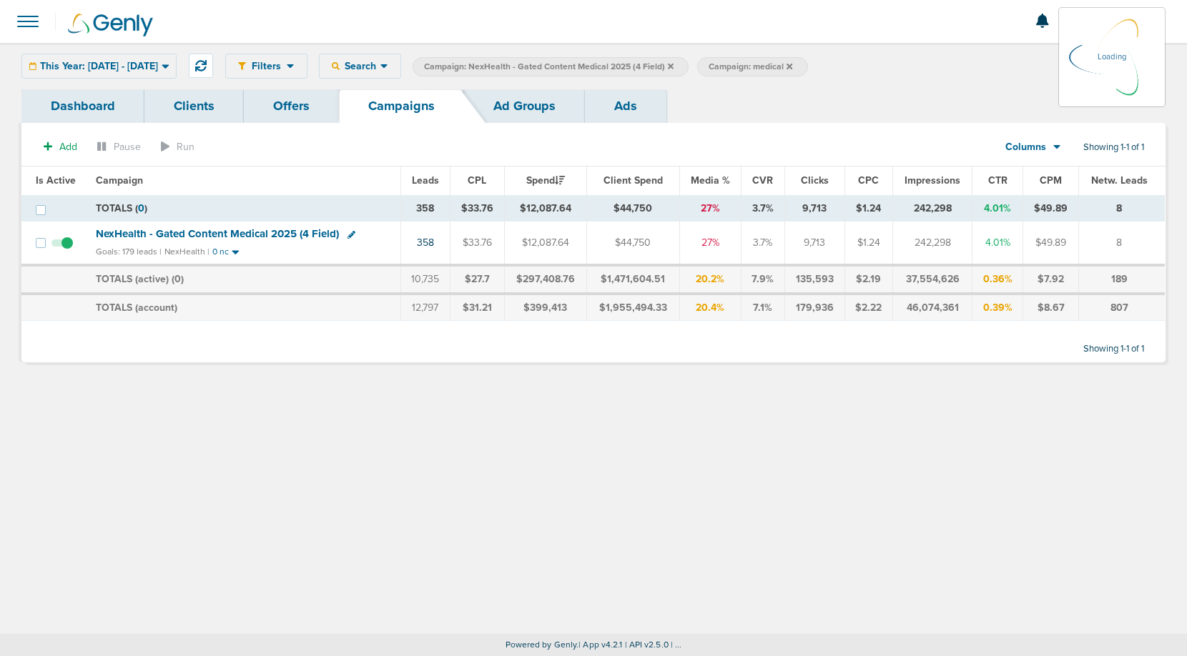
click at [265, 231] on span "NexHealth - Gated Content Medical 2025 (4 Field)" at bounding box center [217, 233] width 243 height 13
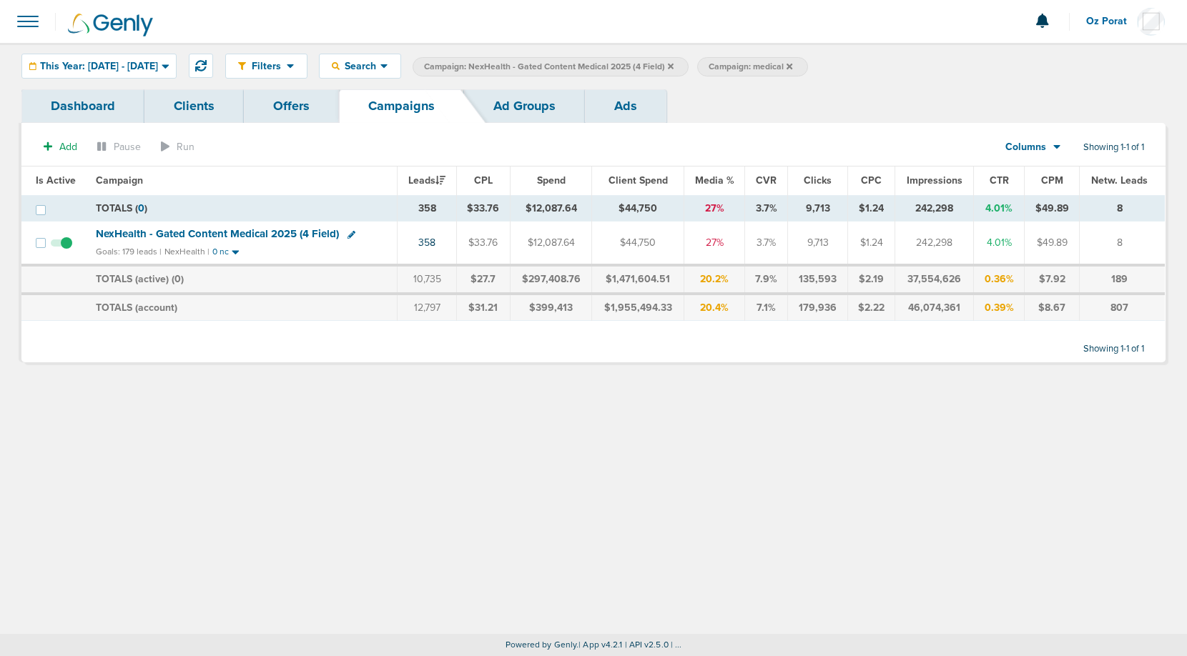
click at [530, 106] on link "Ad Groups" at bounding box center [524, 106] width 121 height 34
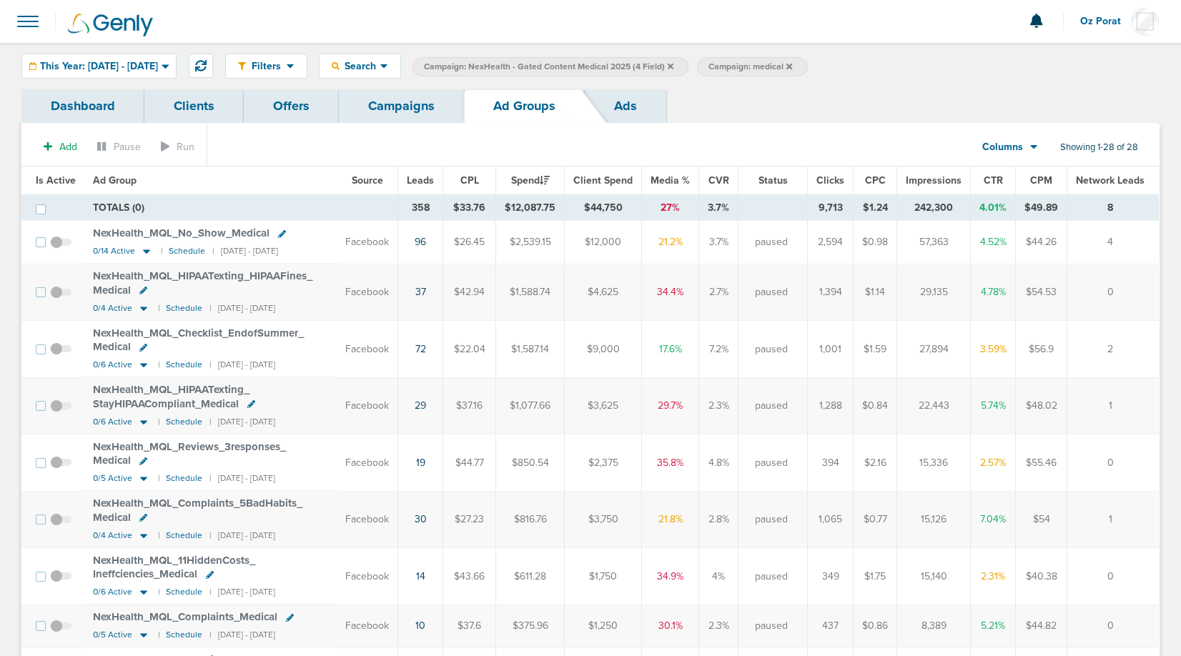
click at [431, 177] on span "Leads" at bounding box center [420, 180] width 27 height 12
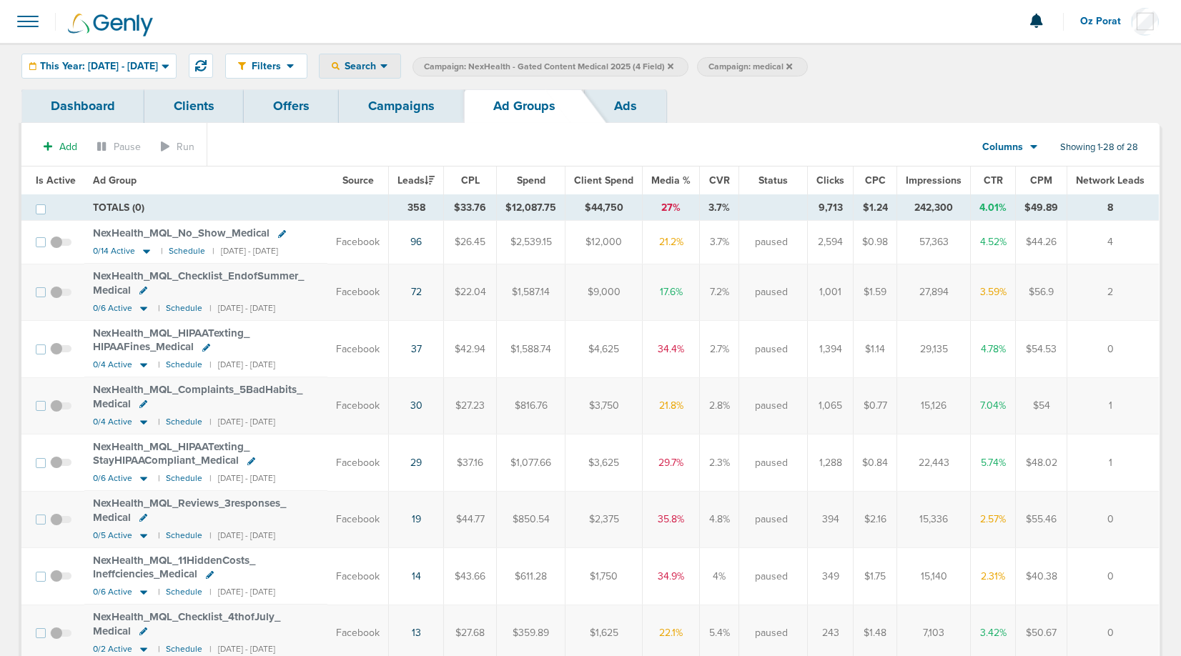
click at [400, 74] on div "Search" at bounding box center [360, 66] width 81 height 24
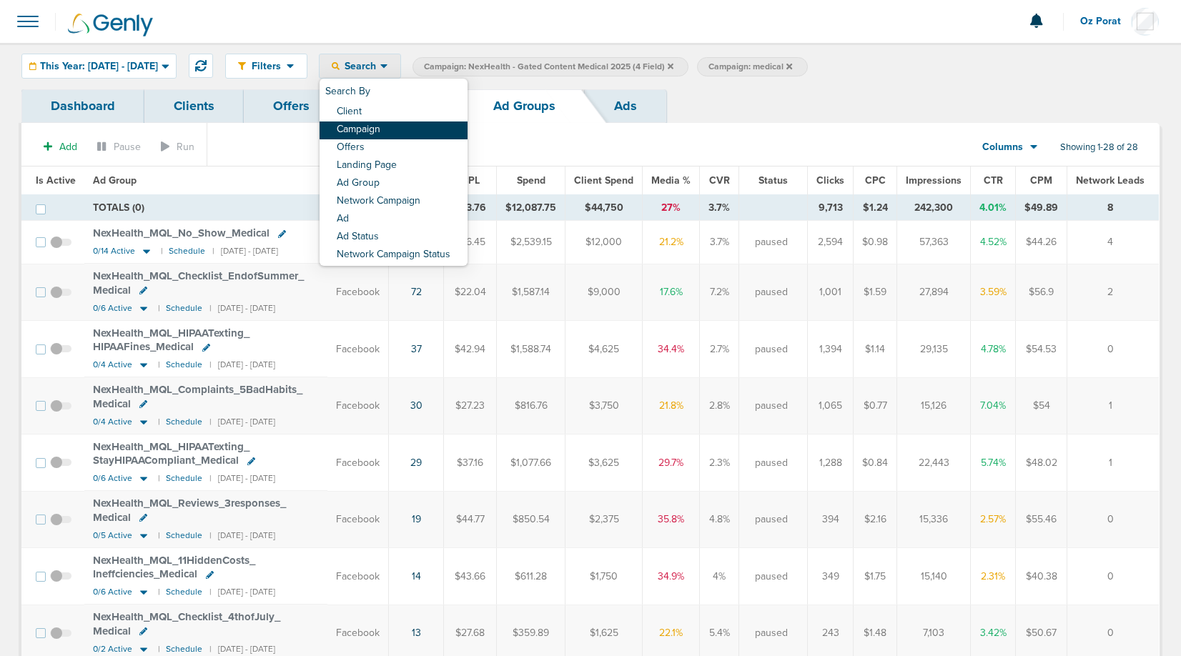
click at [409, 127] on link "Campaign" at bounding box center [394, 131] width 148 height 18
select select "cmpName"
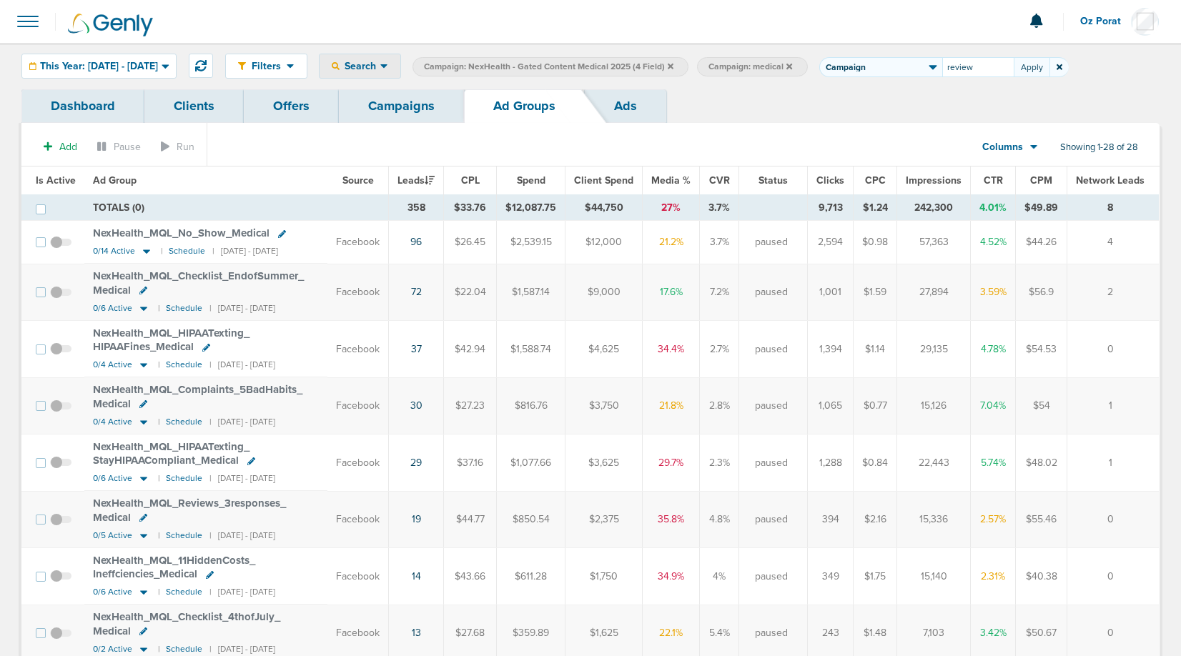
type input "review"
click at [112, 67] on span "This Year: [DATE] - [DATE]" at bounding box center [99, 66] width 118 height 10
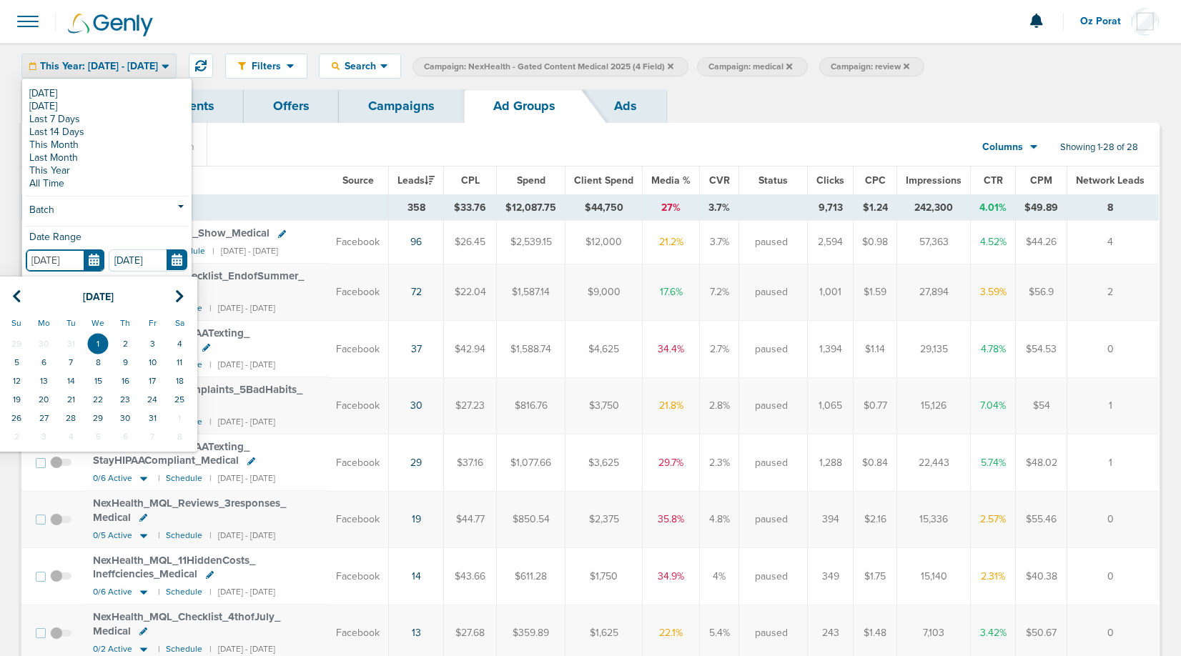
click at [77, 258] on input "[DATE]" at bounding box center [65, 260] width 79 height 22
type input "[DATE]"
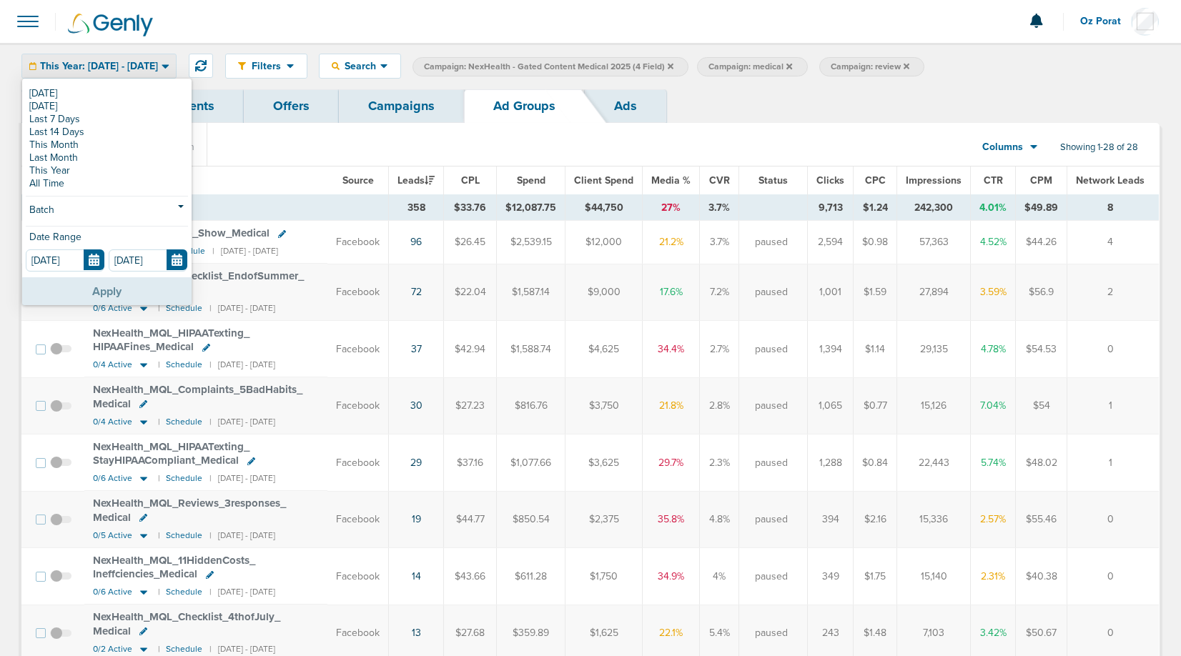
click at [90, 283] on button "Apply" at bounding box center [106, 291] width 169 height 28
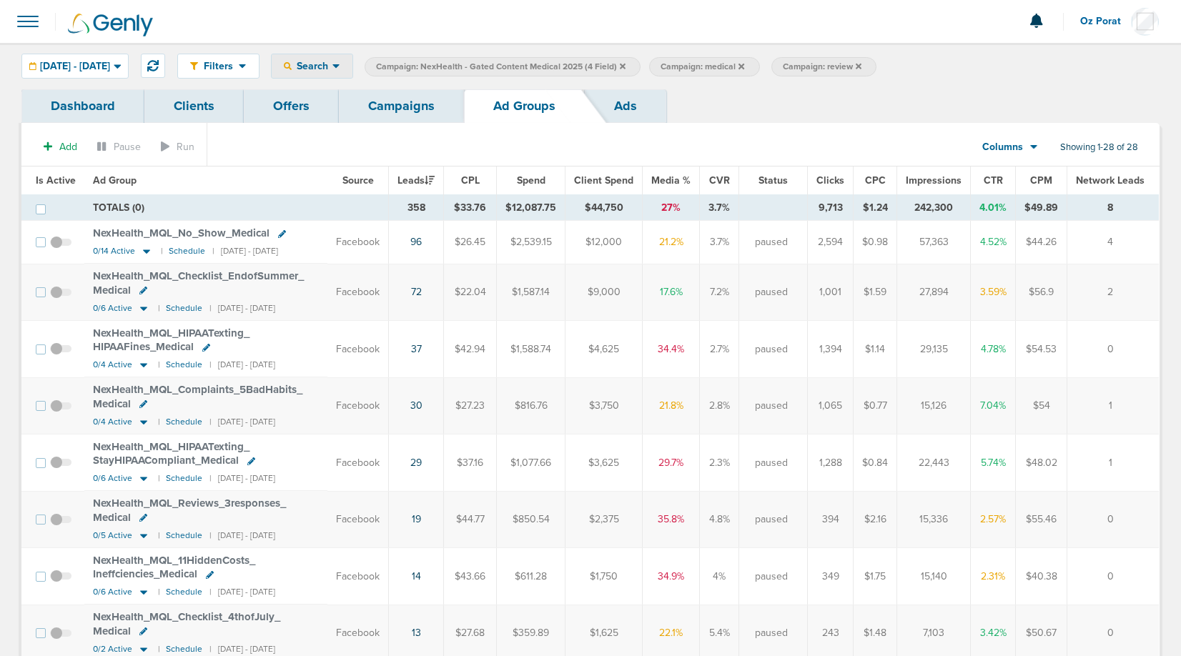
click at [332, 64] on span "Search" at bounding box center [312, 66] width 41 height 12
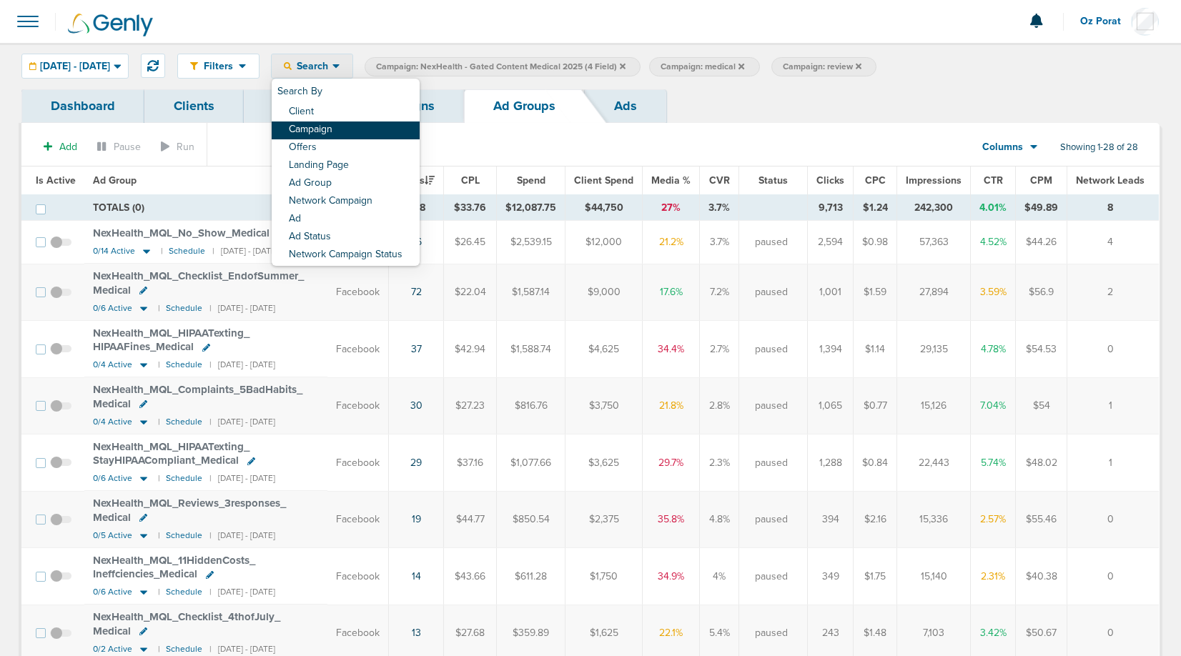
click at [351, 135] on link "Campaign" at bounding box center [346, 131] width 148 height 18
select select "cmpName"
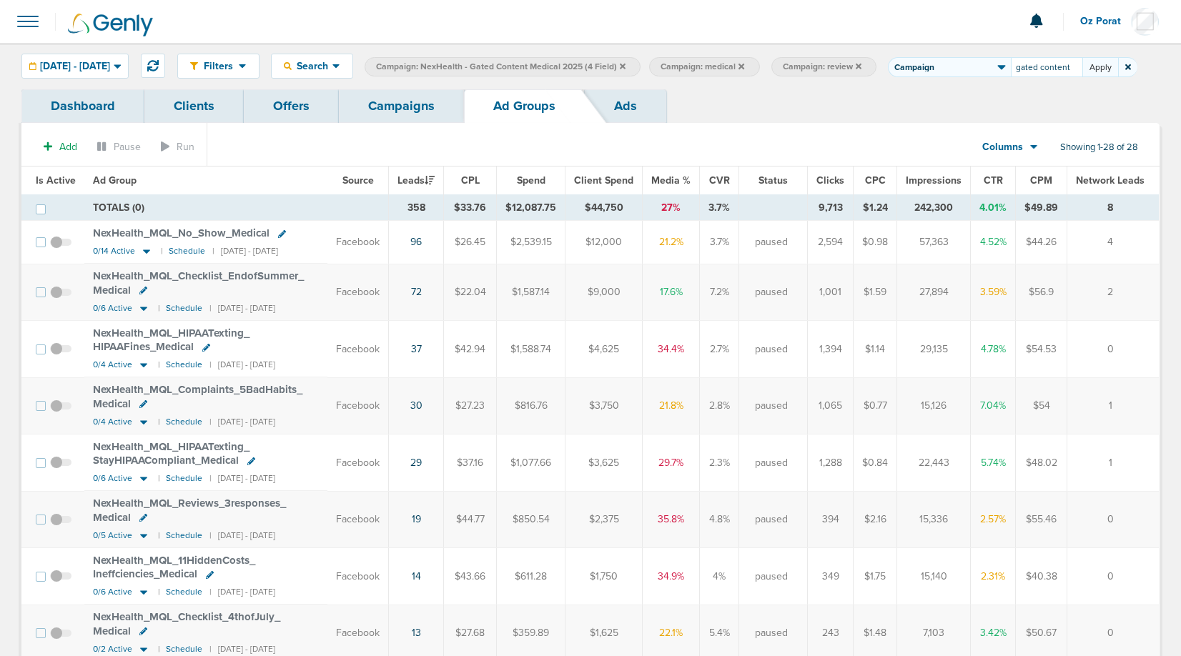
type input "gated content"
click at [1082, 77] on button "Apply" at bounding box center [1100, 67] width 36 height 20
click at [352, 55] on div "Search" at bounding box center [312, 66] width 81 height 24
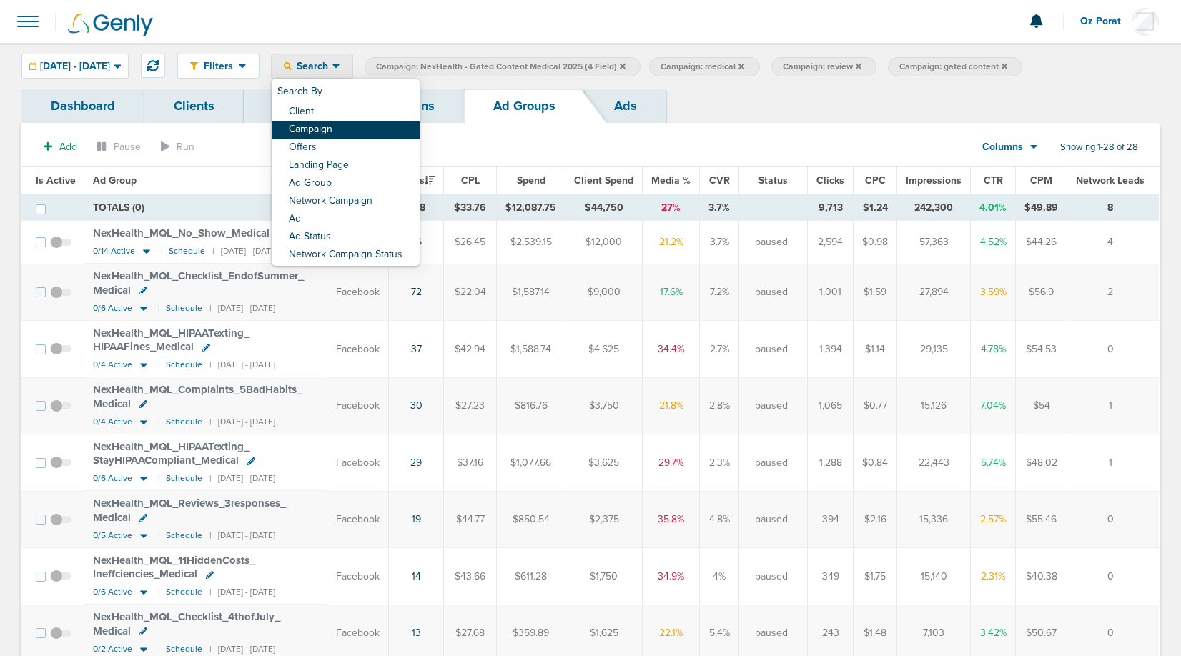
click at [368, 129] on link "Campaign" at bounding box center [346, 131] width 148 height 18
select select "cmpName"
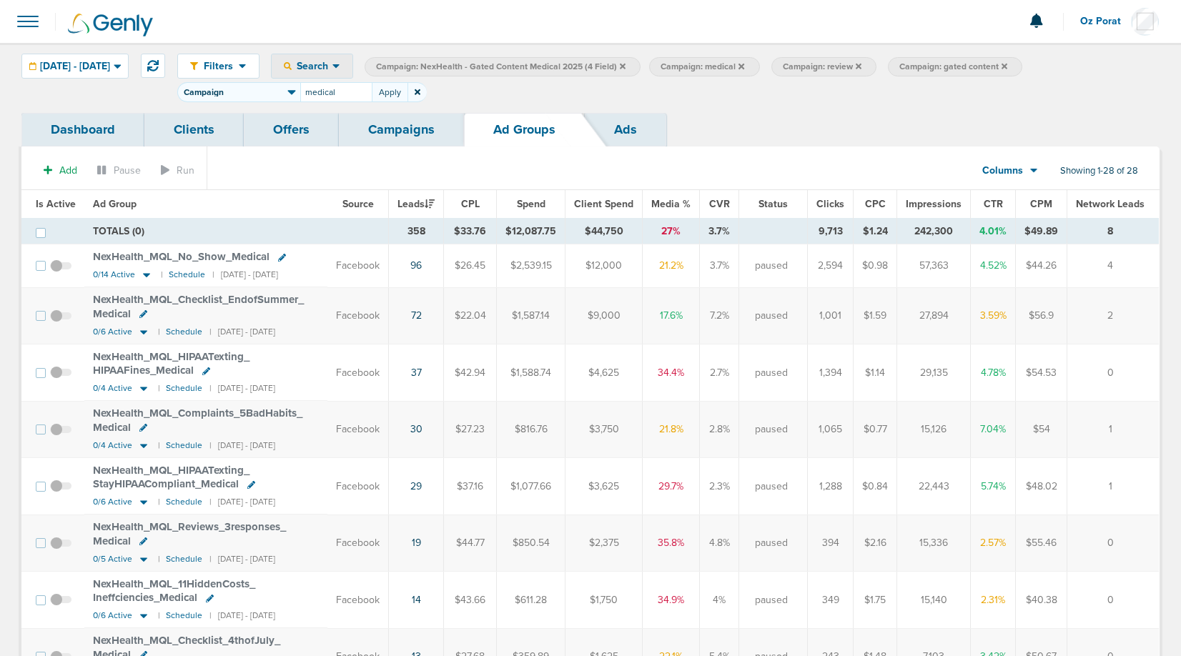
type input "medical"
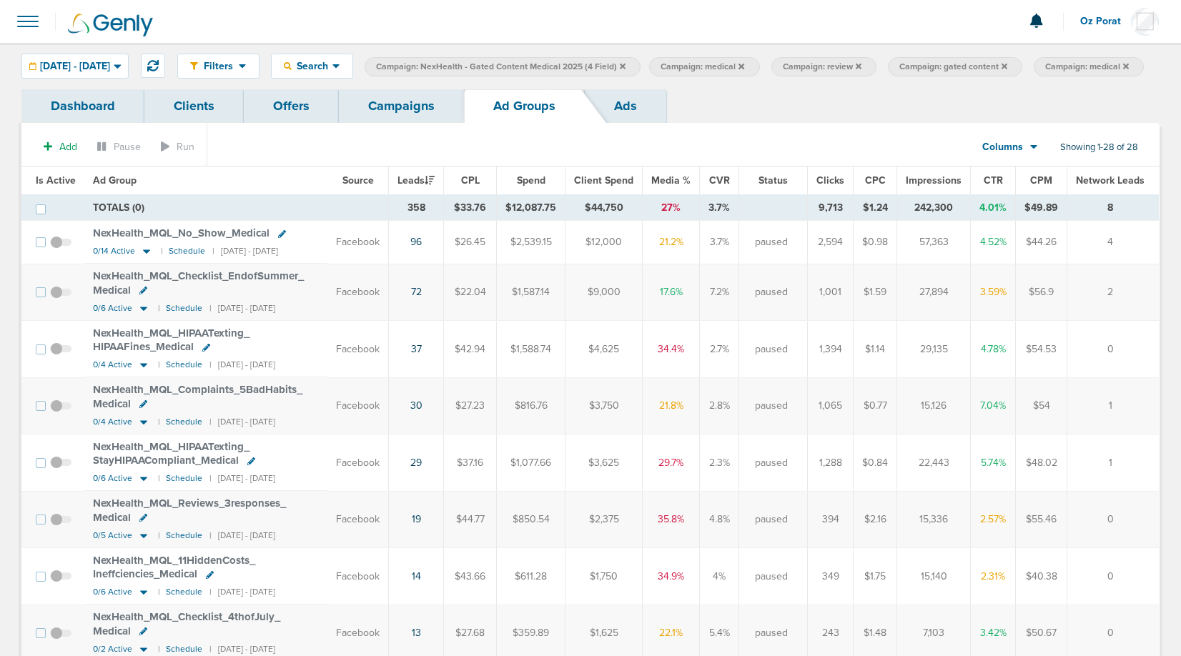
click at [626, 66] on icon at bounding box center [623, 66] width 6 height 6
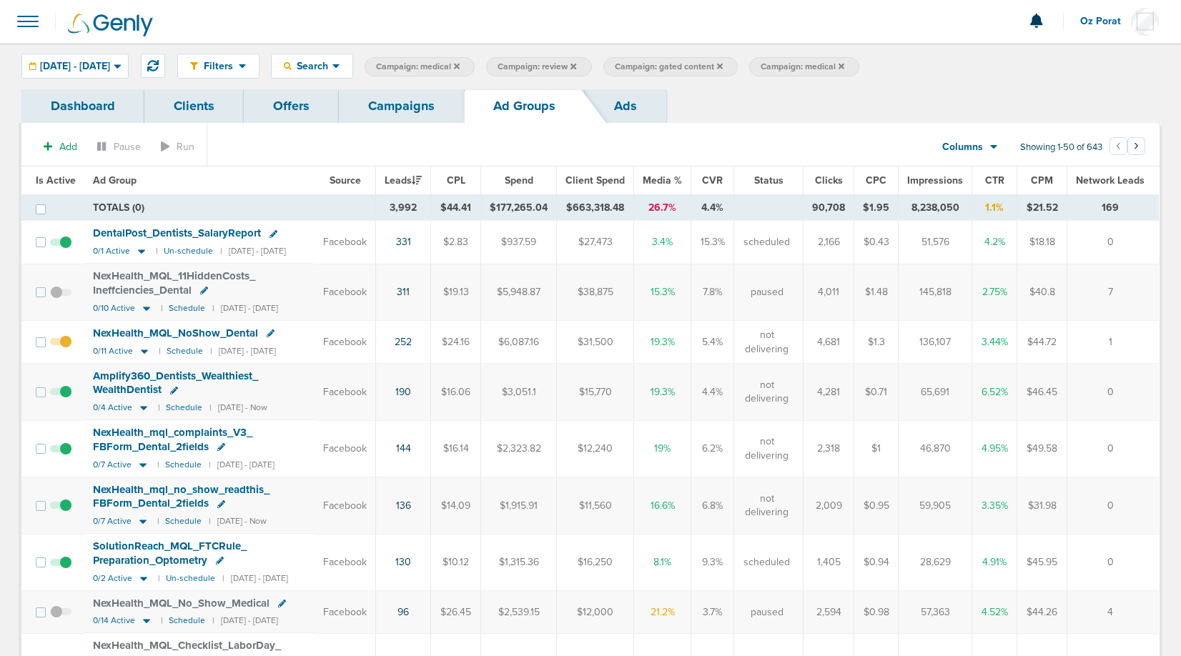
click at [413, 102] on link "Campaigns" at bounding box center [401, 106] width 125 height 34
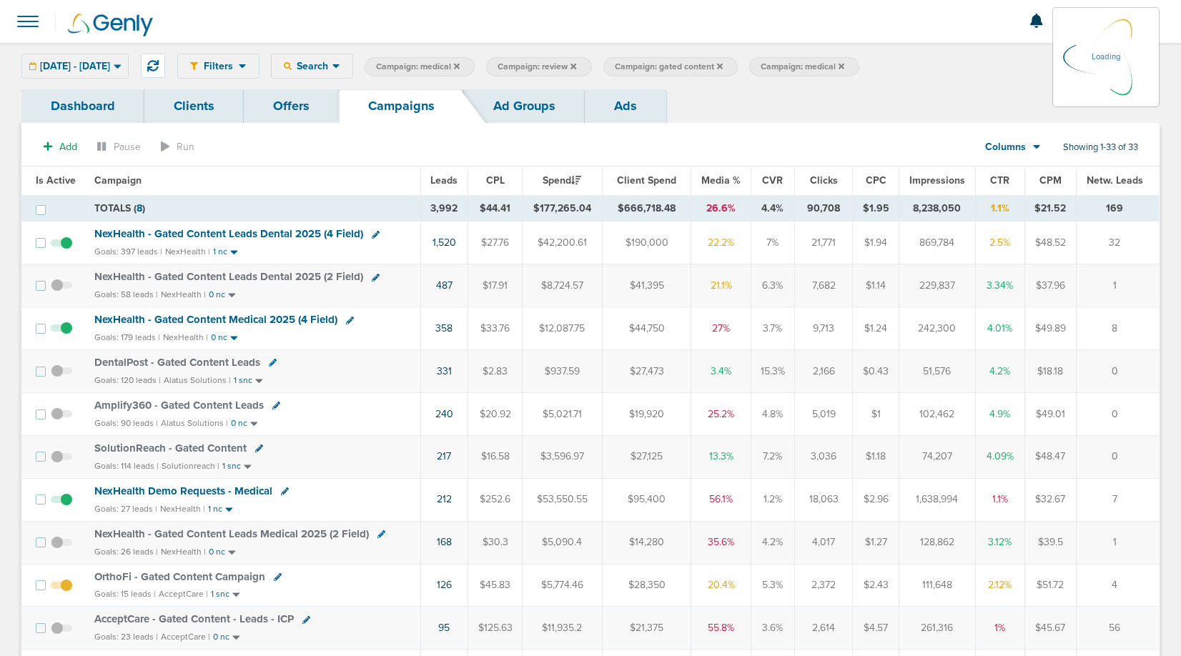
click at [273, 533] on span "NexHealth - Gated Content Leads Medical 2025 (2 Field)" at bounding box center [231, 534] width 275 height 13
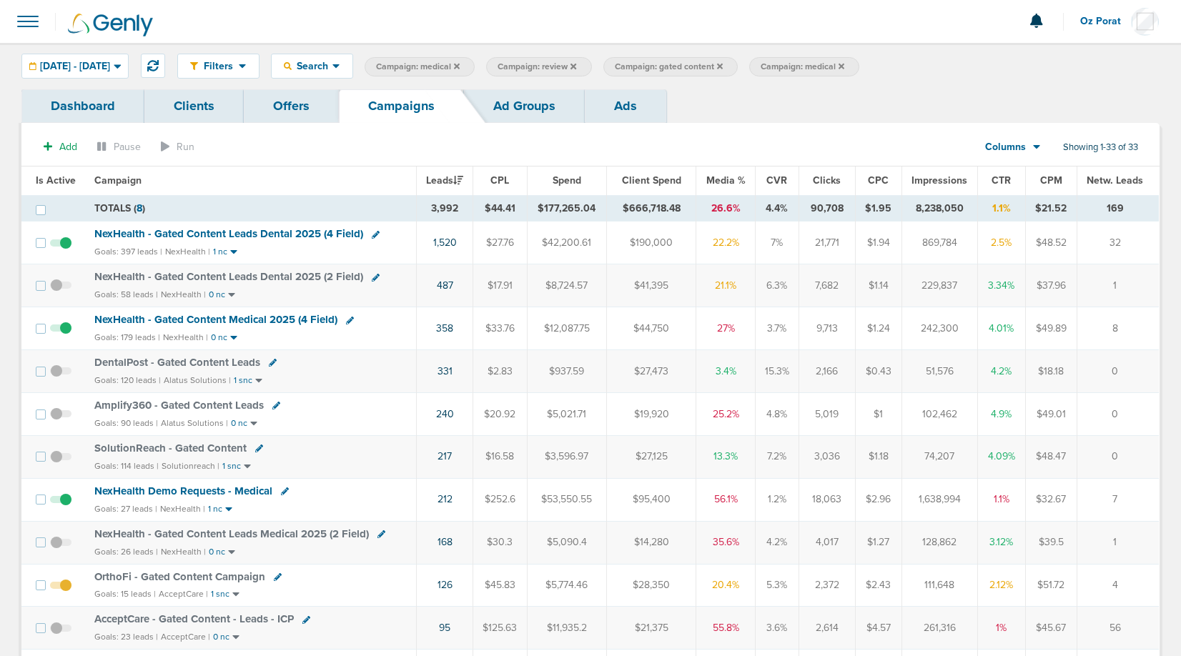
click at [222, 528] on span "NexHealth - Gated Content Leads Medical 2025 (2 Field)" at bounding box center [231, 534] width 275 height 13
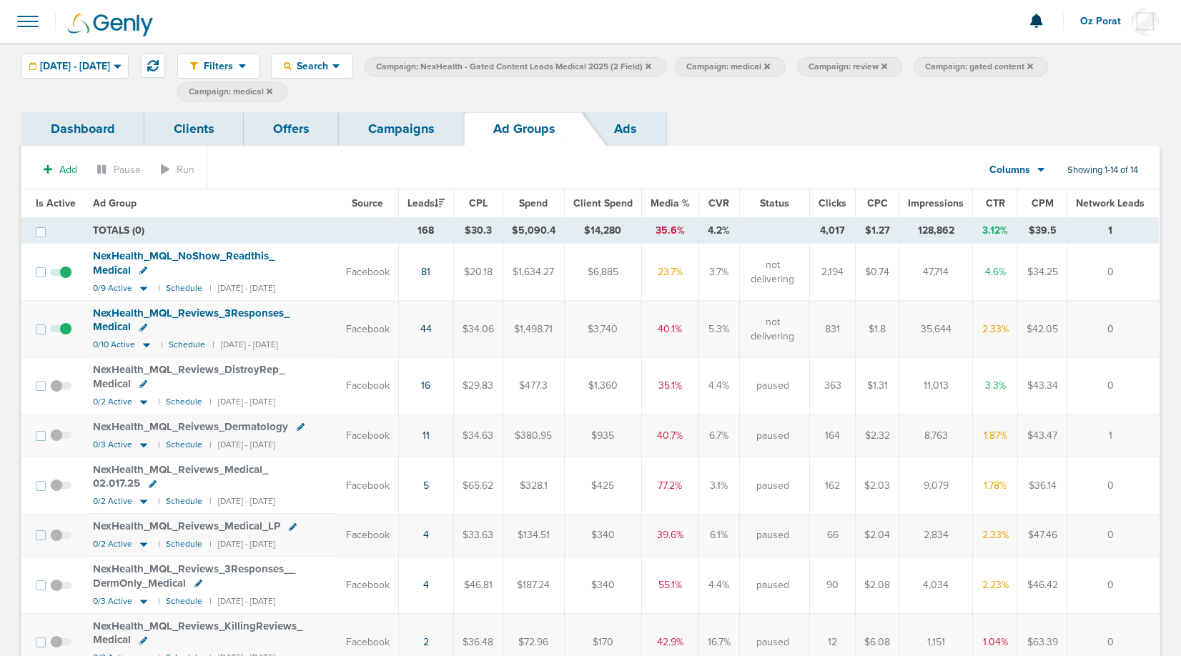
scroll to position [1, 0]
click at [242, 311] on span "NexHealth_ MQL_ Reviews_ 3Responses_ Medical" at bounding box center [191, 319] width 197 height 27
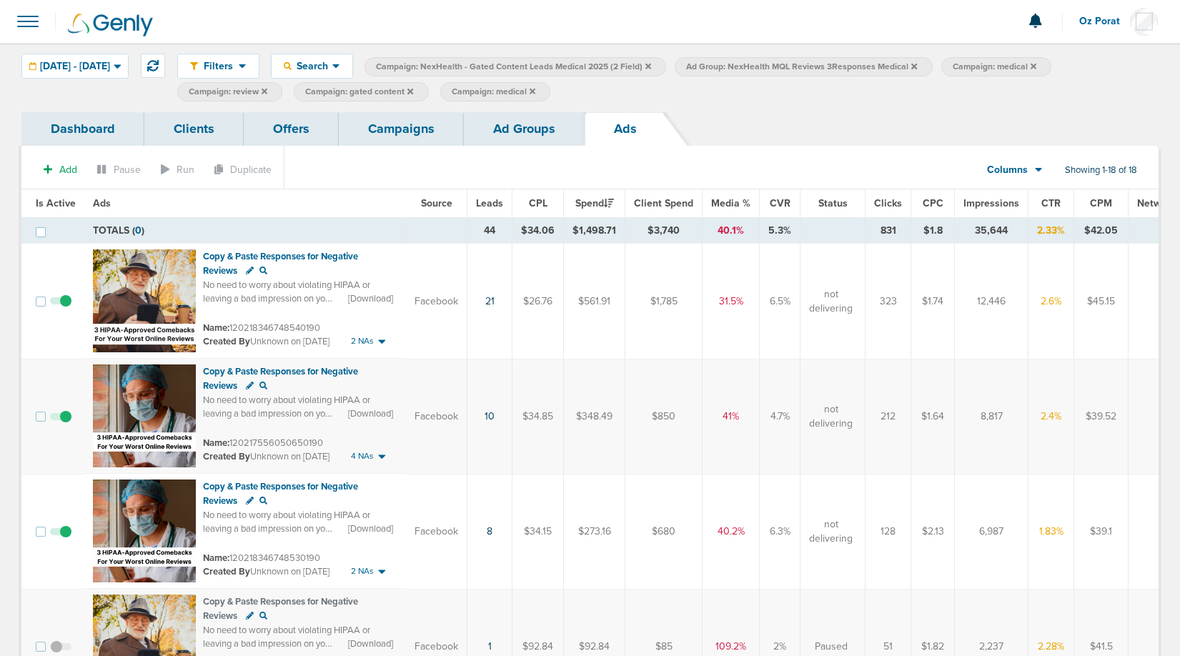
click at [932, 64] on label "Ad Group: NexHealth MQL Reviews 3Responses Medical" at bounding box center [803, 66] width 257 height 19
click at [917, 64] on icon at bounding box center [914, 66] width 6 height 6
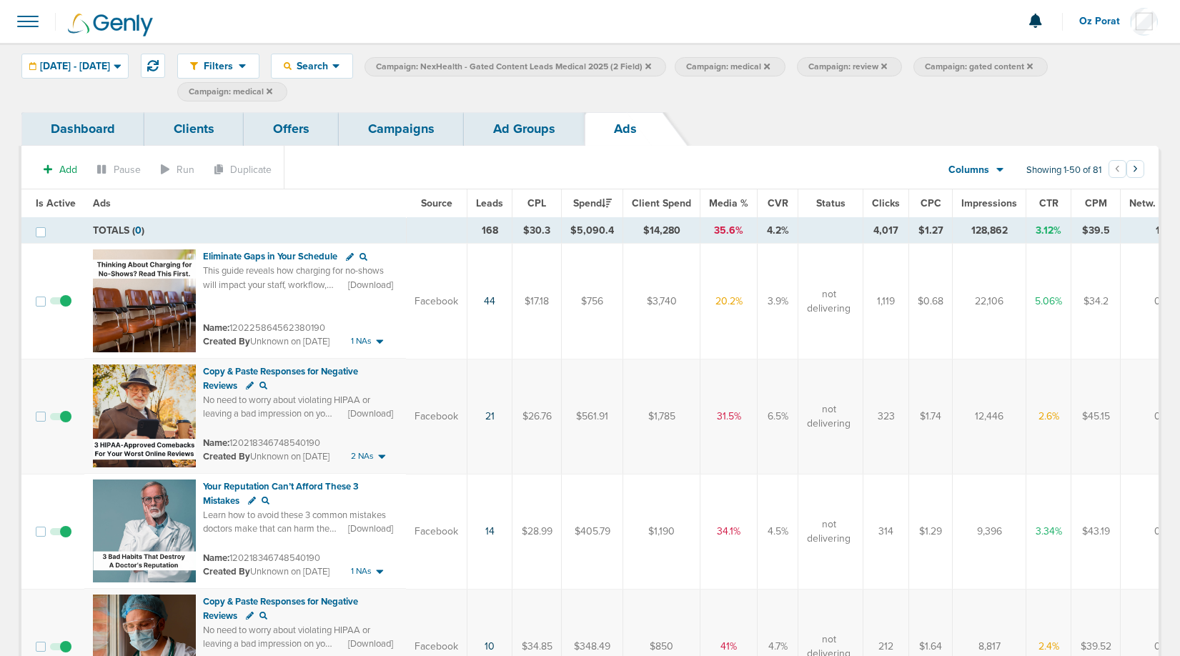
click at [404, 112] on link "Campaigns" at bounding box center [401, 129] width 125 height 34
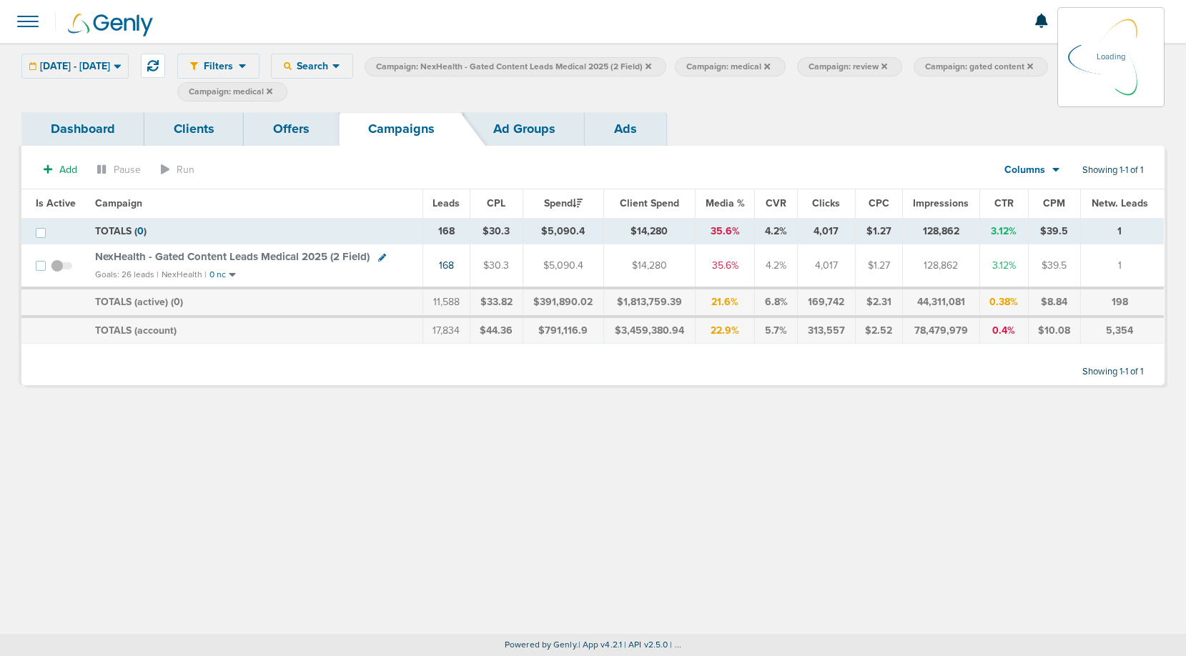
click at [651, 65] on icon at bounding box center [649, 66] width 6 height 6
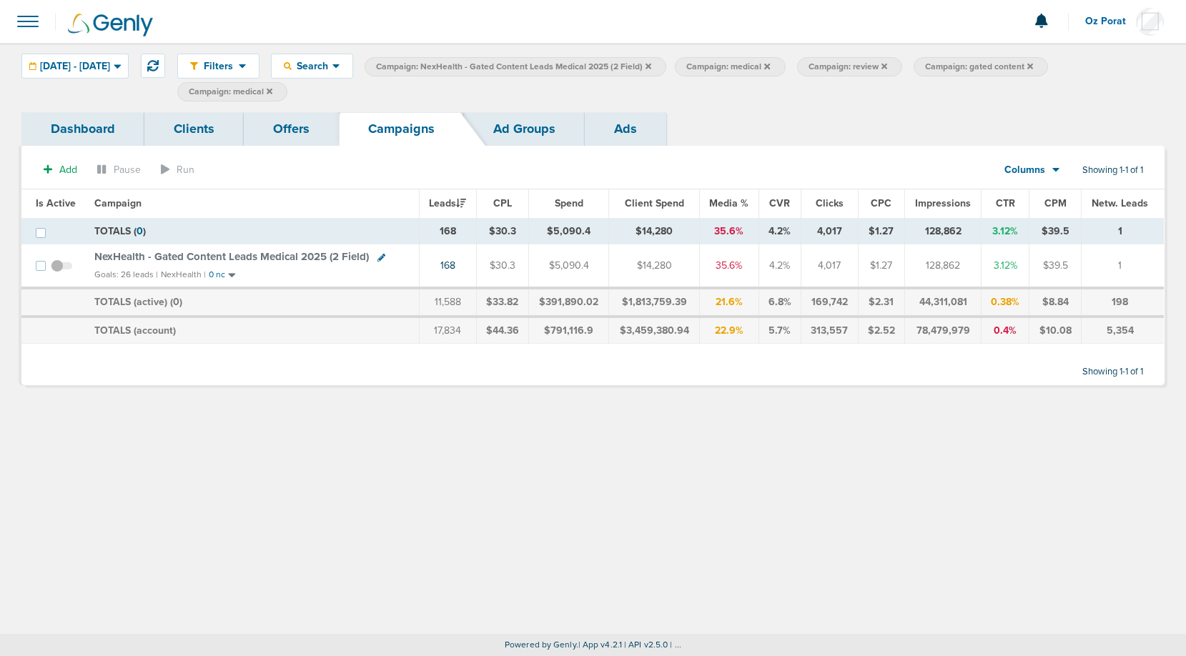
click at [651, 65] on icon at bounding box center [649, 66] width 6 height 6
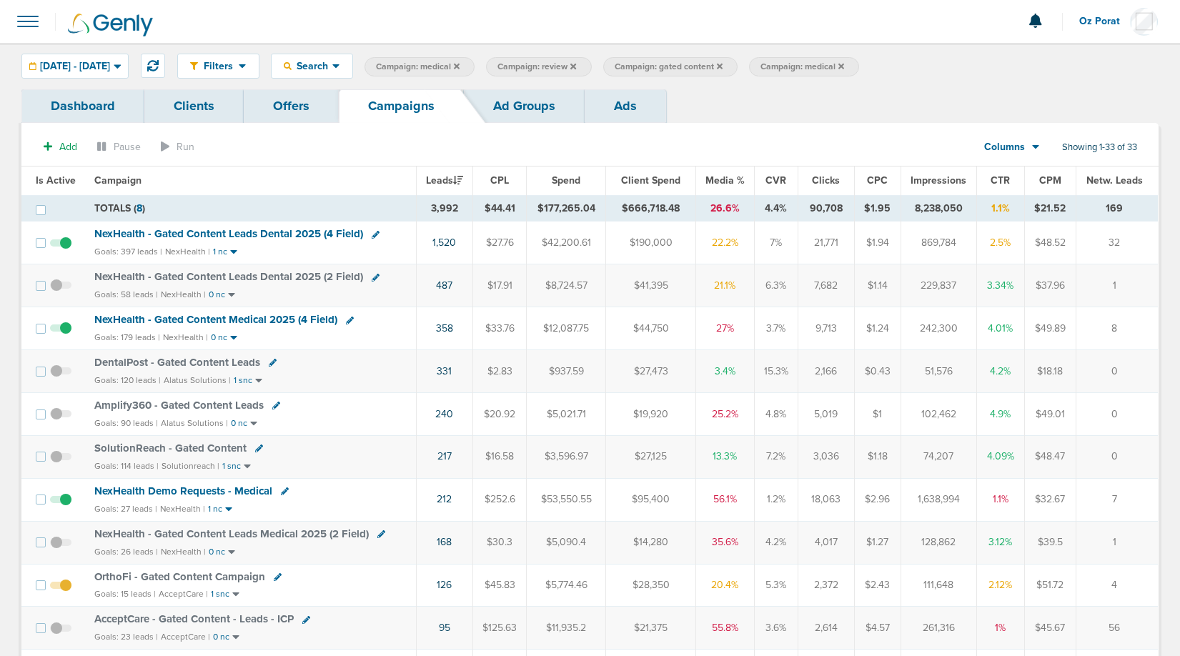
click at [209, 319] on span "NexHealth - Gated Content Medical 2025 (4 Field)" at bounding box center [215, 319] width 243 height 13
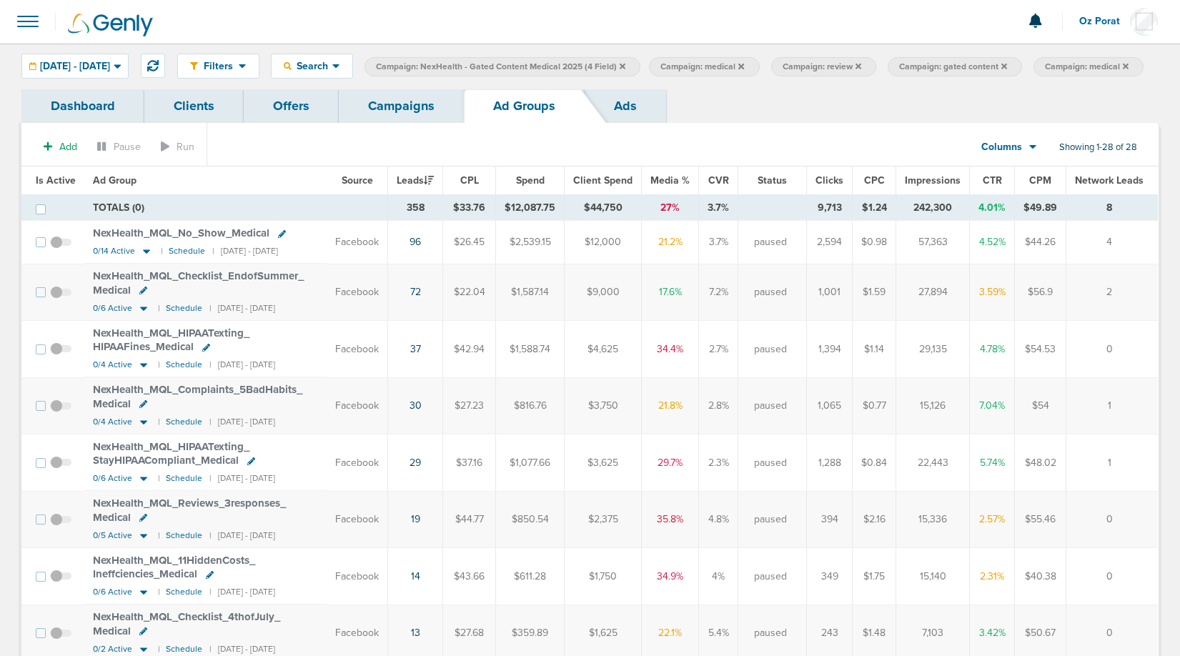
click at [626, 123] on link "Ads" at bounding box center [625, 106] width 81 height 34
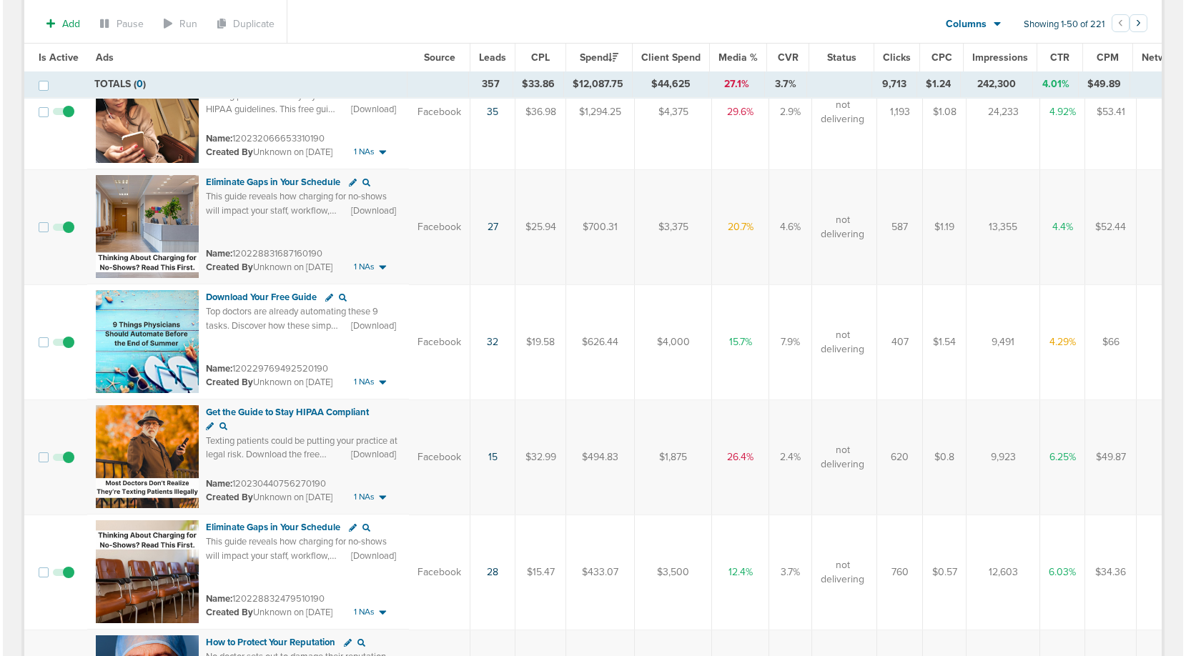
scroll to position [171, 0]
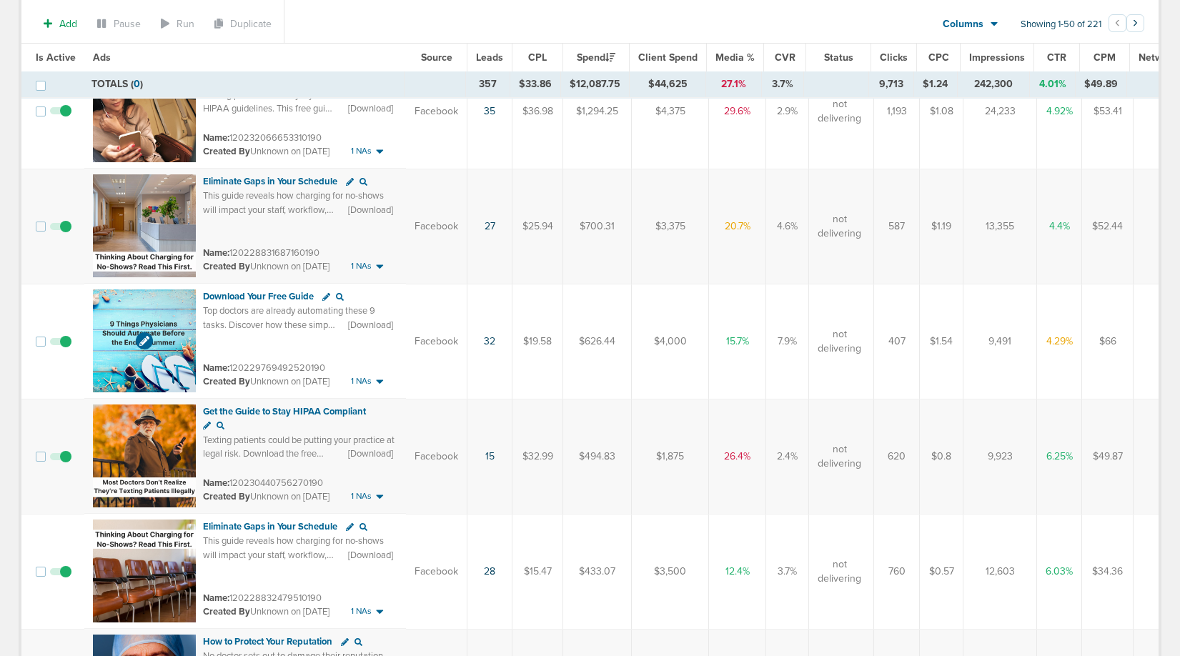
click at [115, 348] on img at bounding box center [144, 341] width 103 height 103
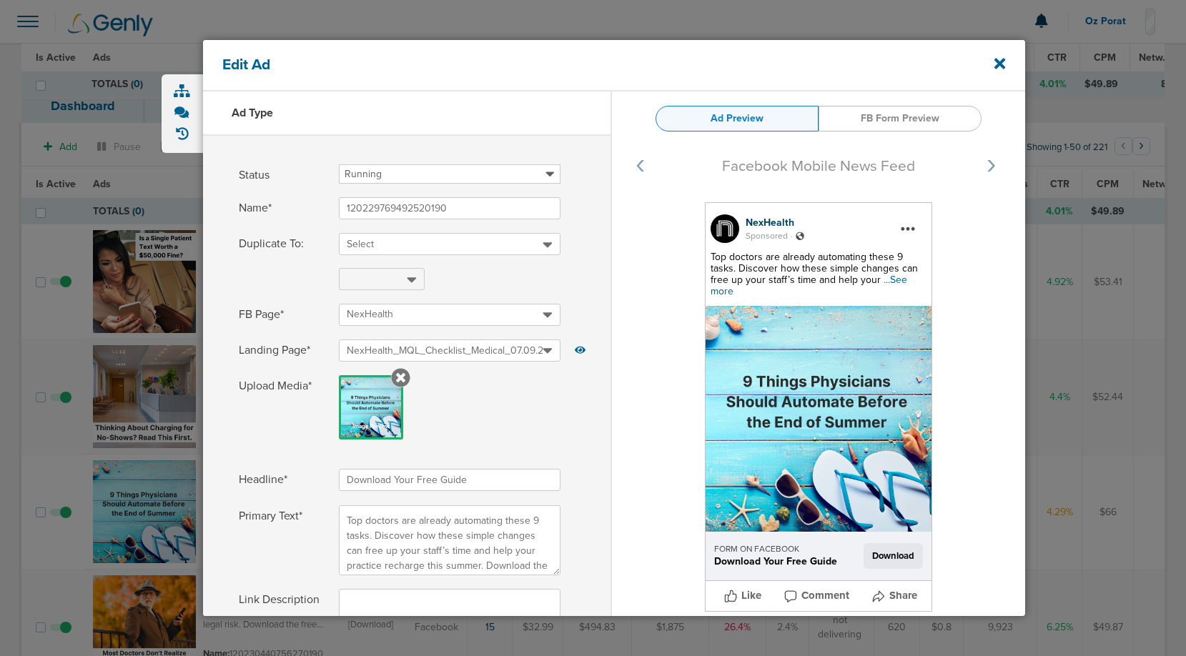
select select "download"
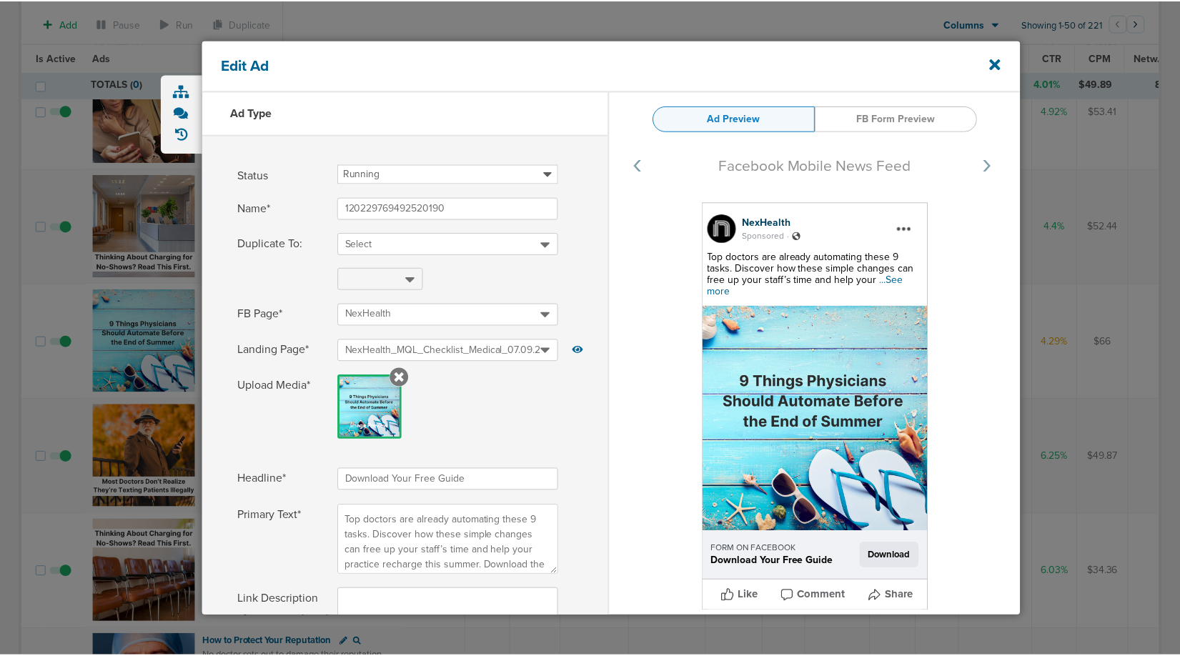
scroll to position [31, 0]
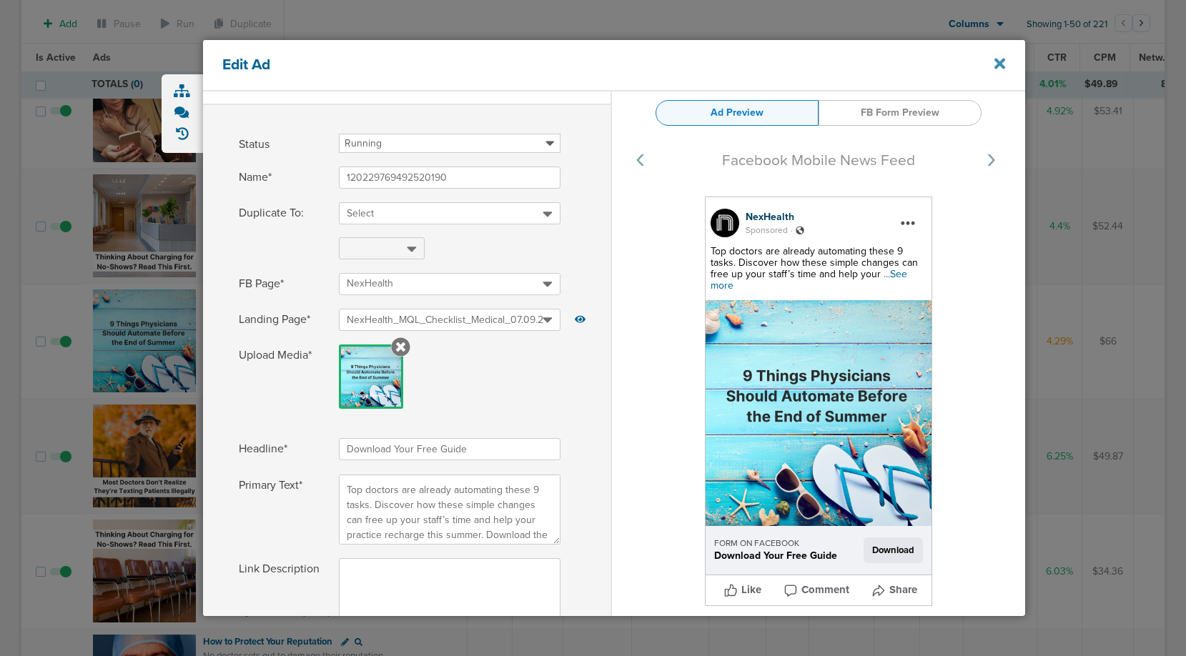
click at [1002, 56] on icon at bounding box center [999, 64] width 11 height 16
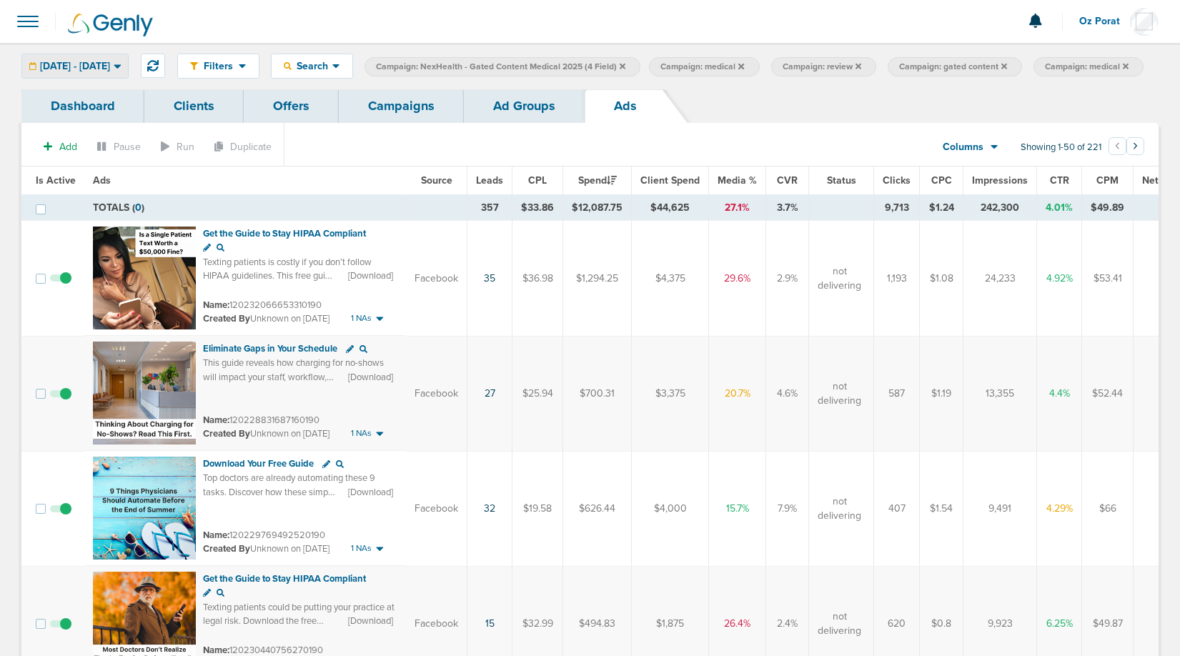
click at [110, 66] on span "[DATE] - [DATE]" at bounding box center [75, 66] width 70 height 10
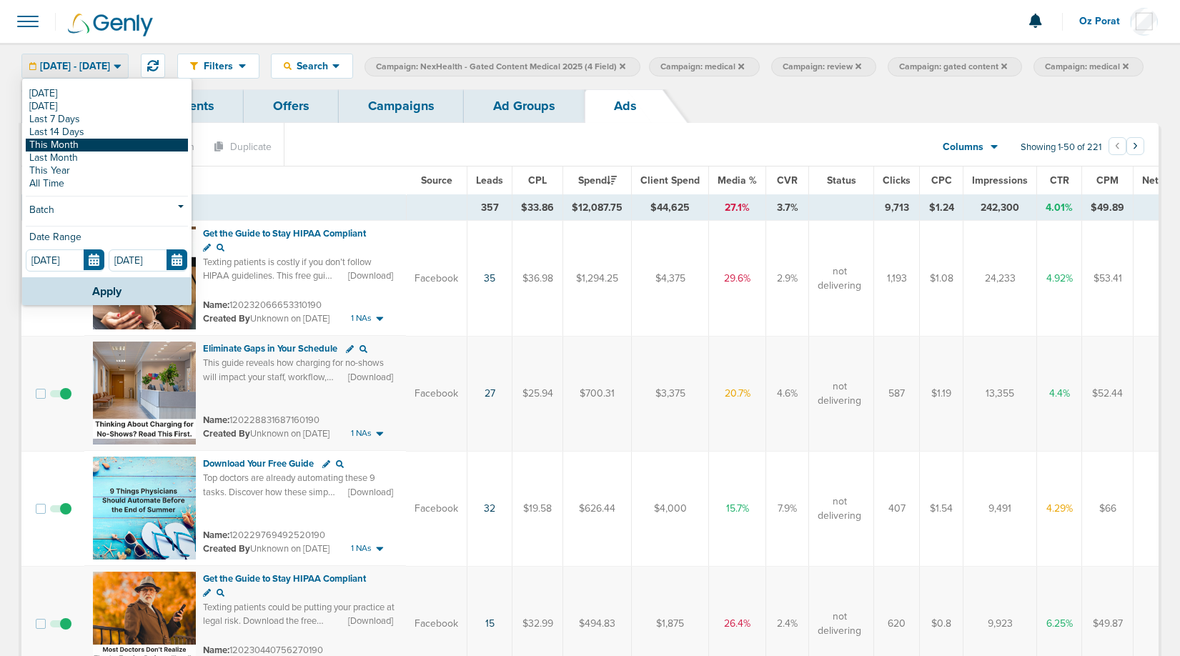
click at [82, 144] on link "This Month" at bounding box center [107, 145] width 162 height 13
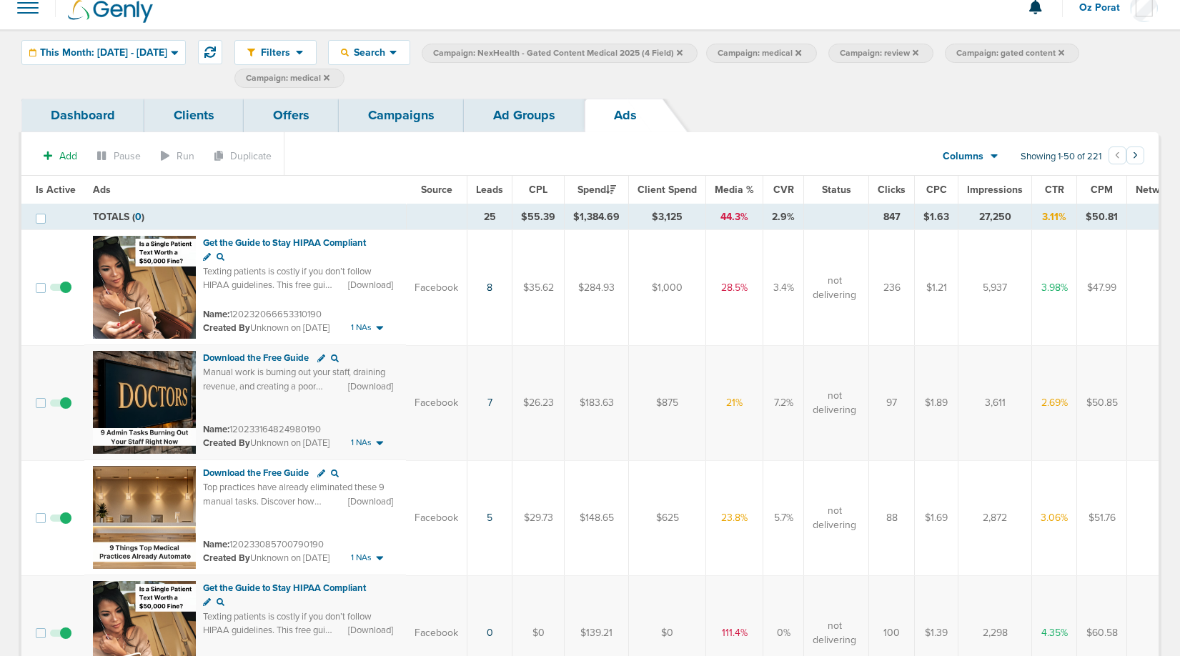
scroll to position [12, 0]
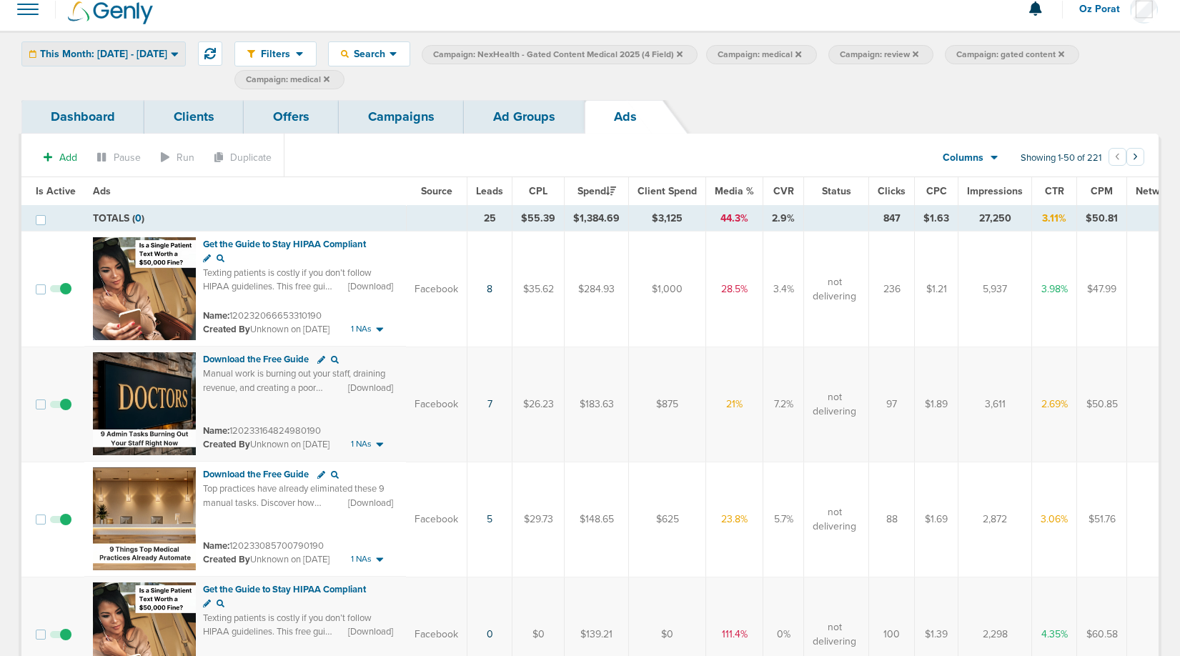
click at [164, 51] on span "This Month: [DATE] - [DATE]" at bounding box center [103, 54] width 127 height 10
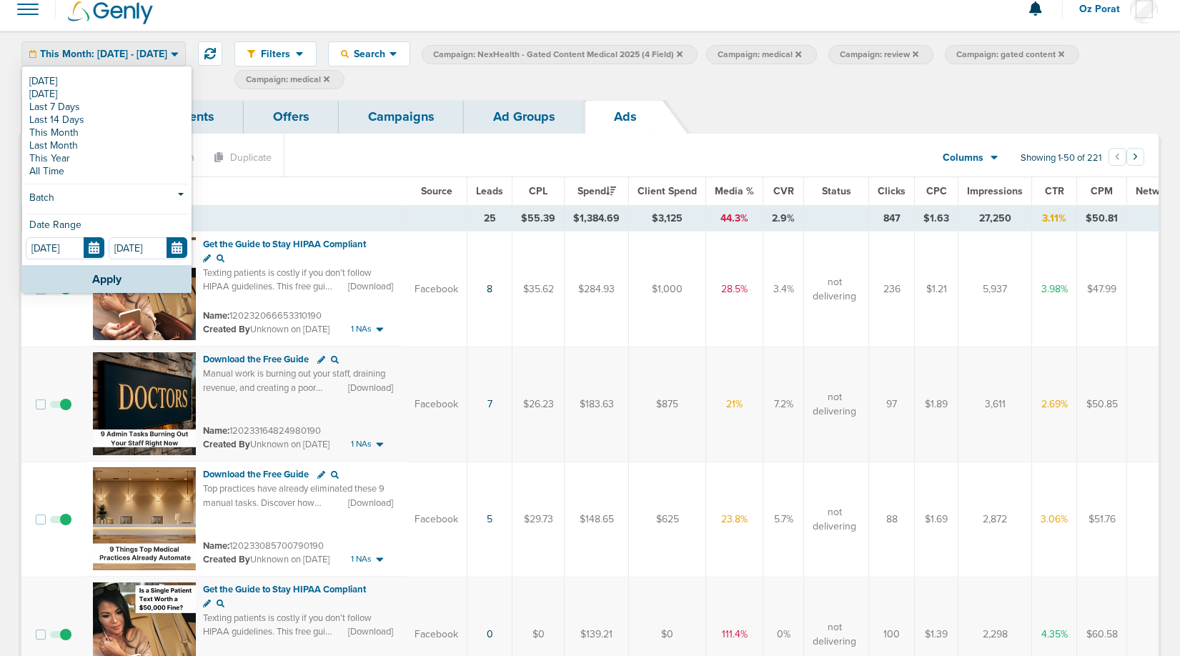
click at [590, 267] on td "$284.93" at bounding box center [597, 290] width 64 height 116
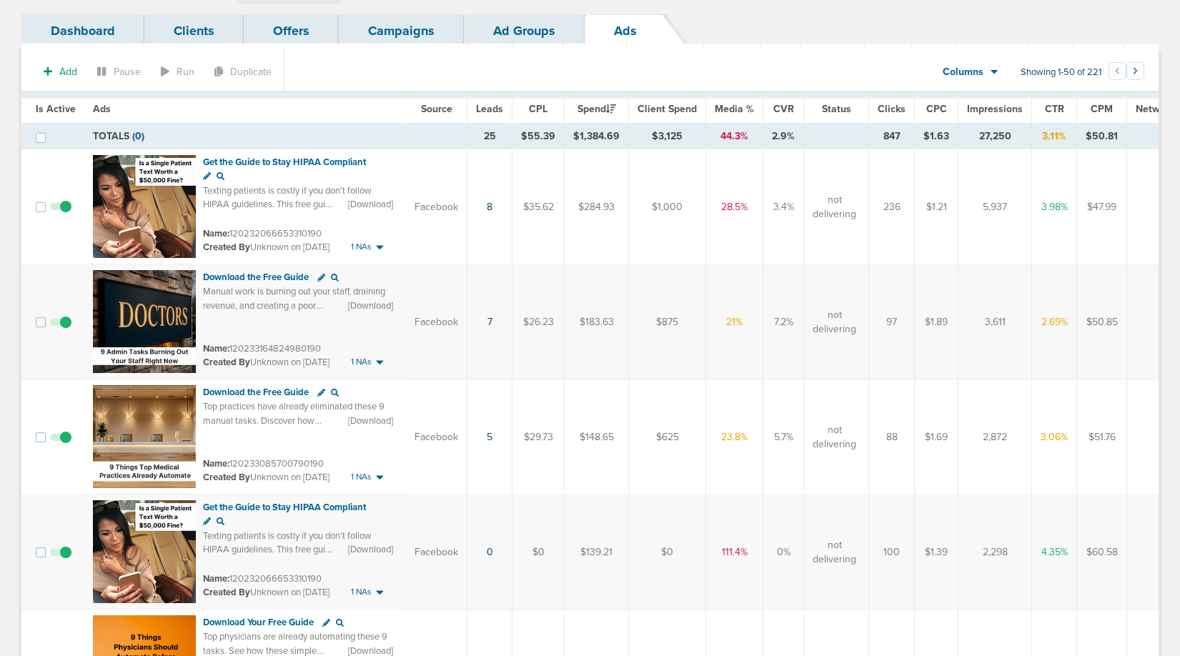
scroll to position [0, 0]
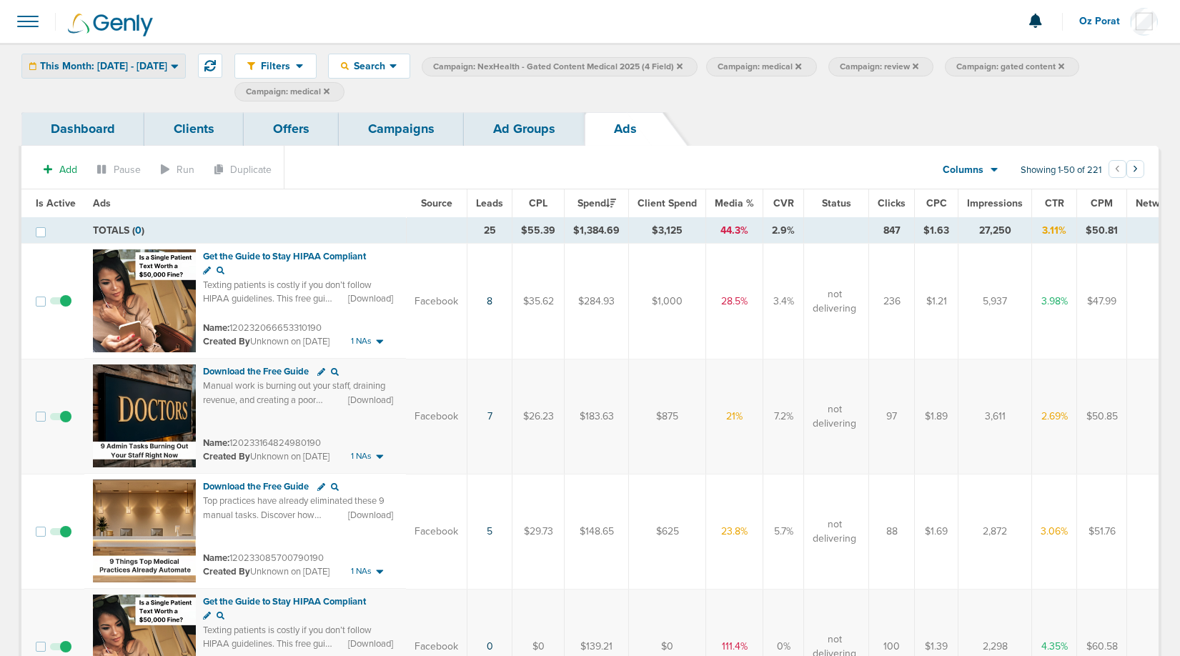
click at [161, 66] on span "This Month: [DATE] - [DATE]" at bounding box center [103, 66] width 127 height 10
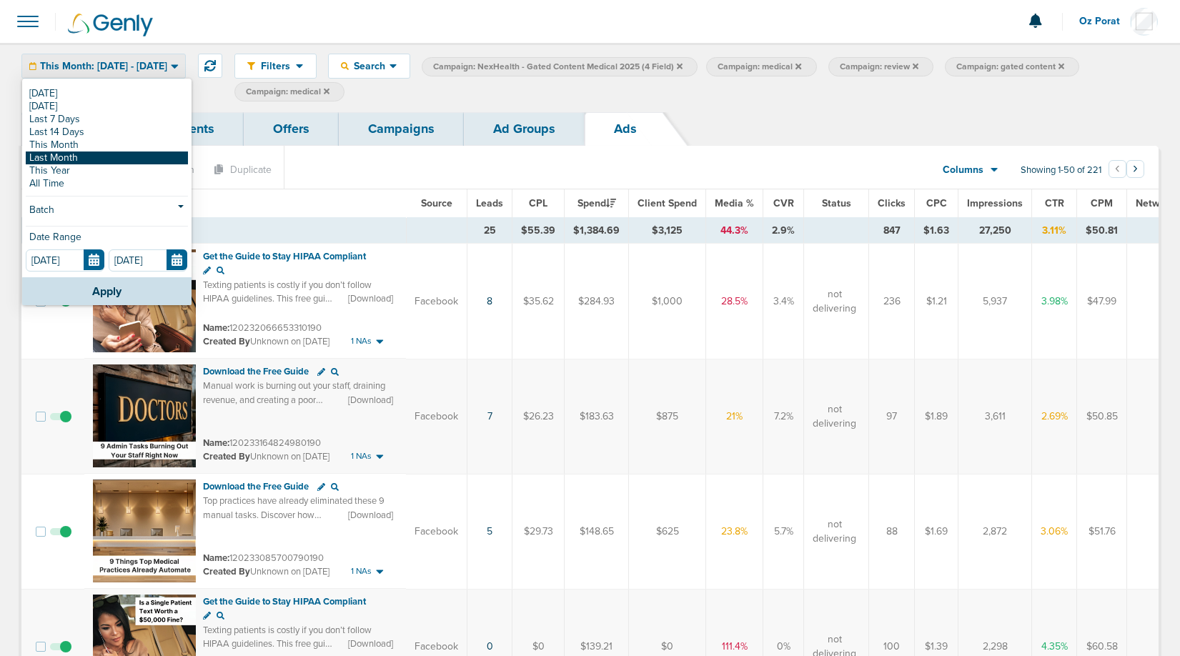
click at [108, 159] on link "Last Month" at bounding box center [107, 158] width 162 height 13
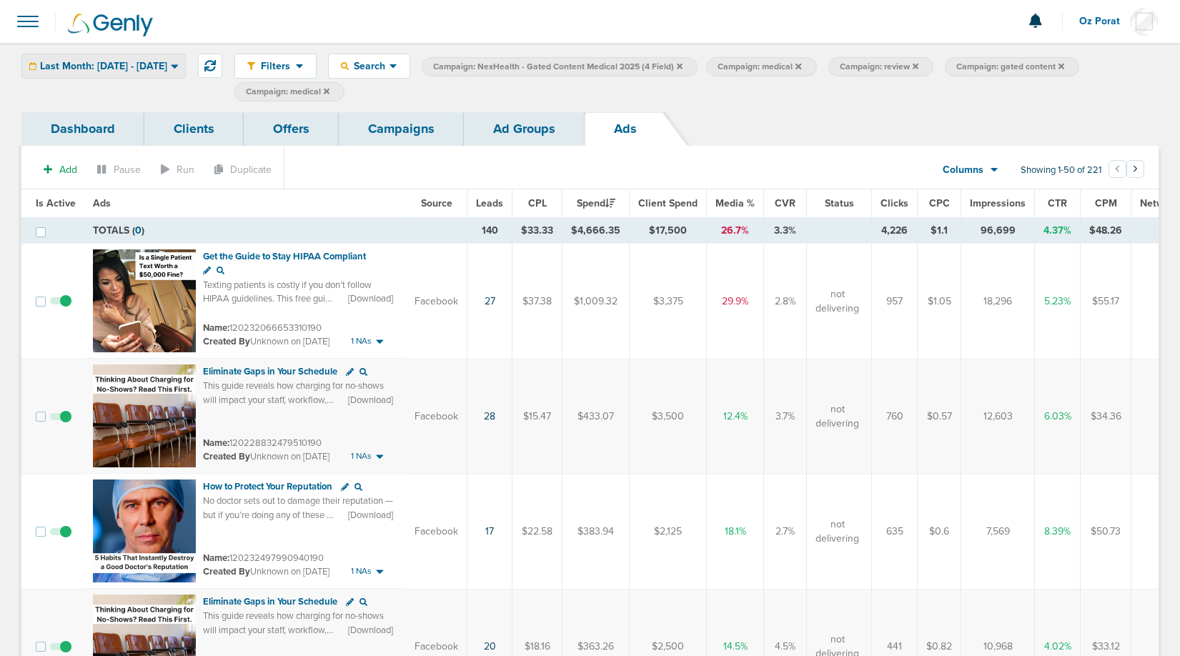
click at [147, 78] on div "Last Month: 08.01.2025 - 08.31.2025 Today Yesterday Last 7 Days Last 14 Days Th…" at bounding box center [103, 66] width 164 height 25
click at [154, 69] on span "Last Month: [DATE] - [DATE]" at bounding box center [103, 66] width 127 height 10
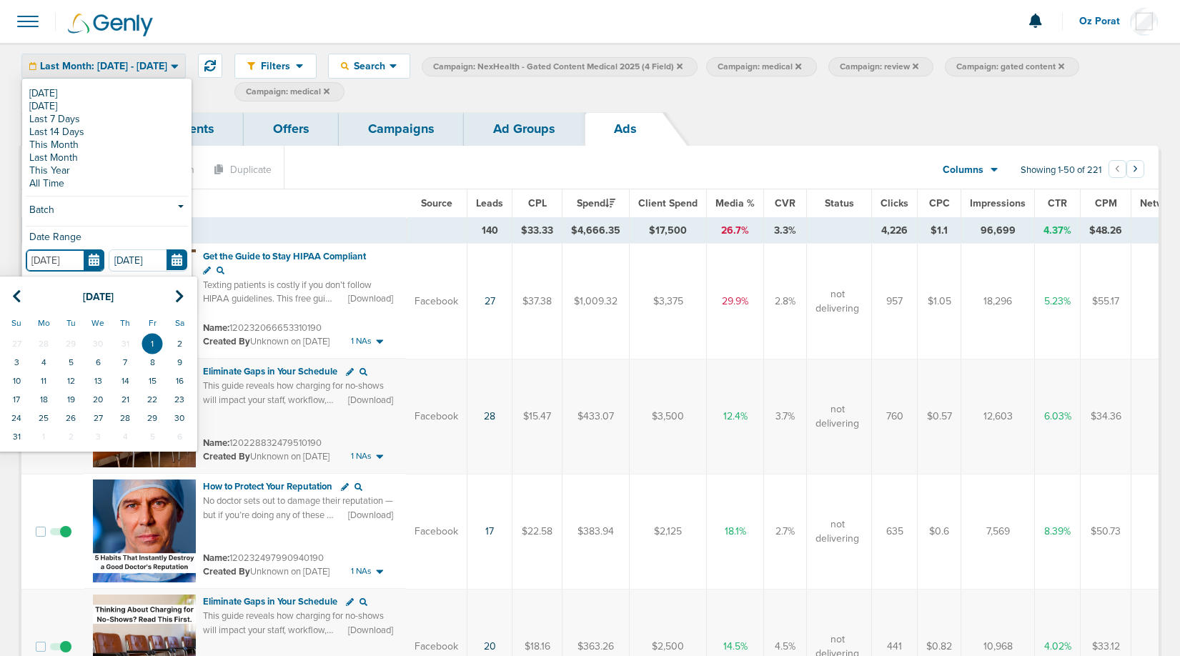
click at [94, 260] on input "[DATE]" at bounding box center [65, 260] width 79 height 22
click at [17, 288] on th at bounding box center [16, 296] width 27 height 29
click at [67, 342] on td "1" at bounding box center [70, 344] width 27 height 19
type input "[DATE]"
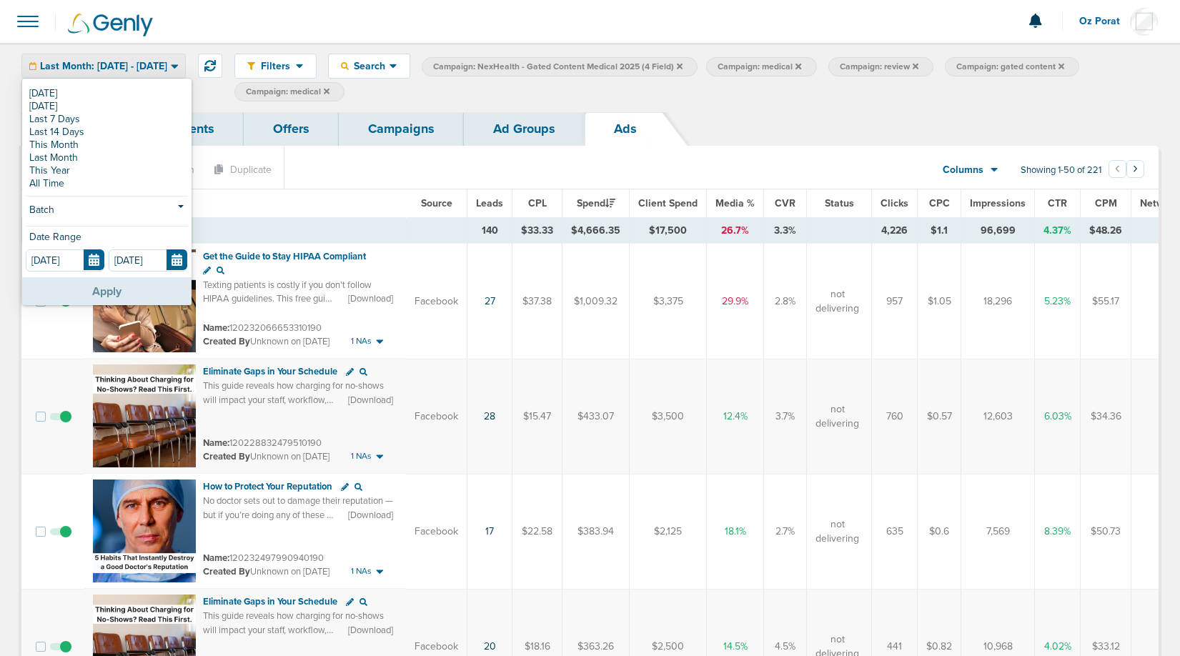
click at [97, 293] on button "Apply" at bounding box center [106, 291] width 169 height 28
